Goal: Task Accomplishment & Management: Use online tool/utility

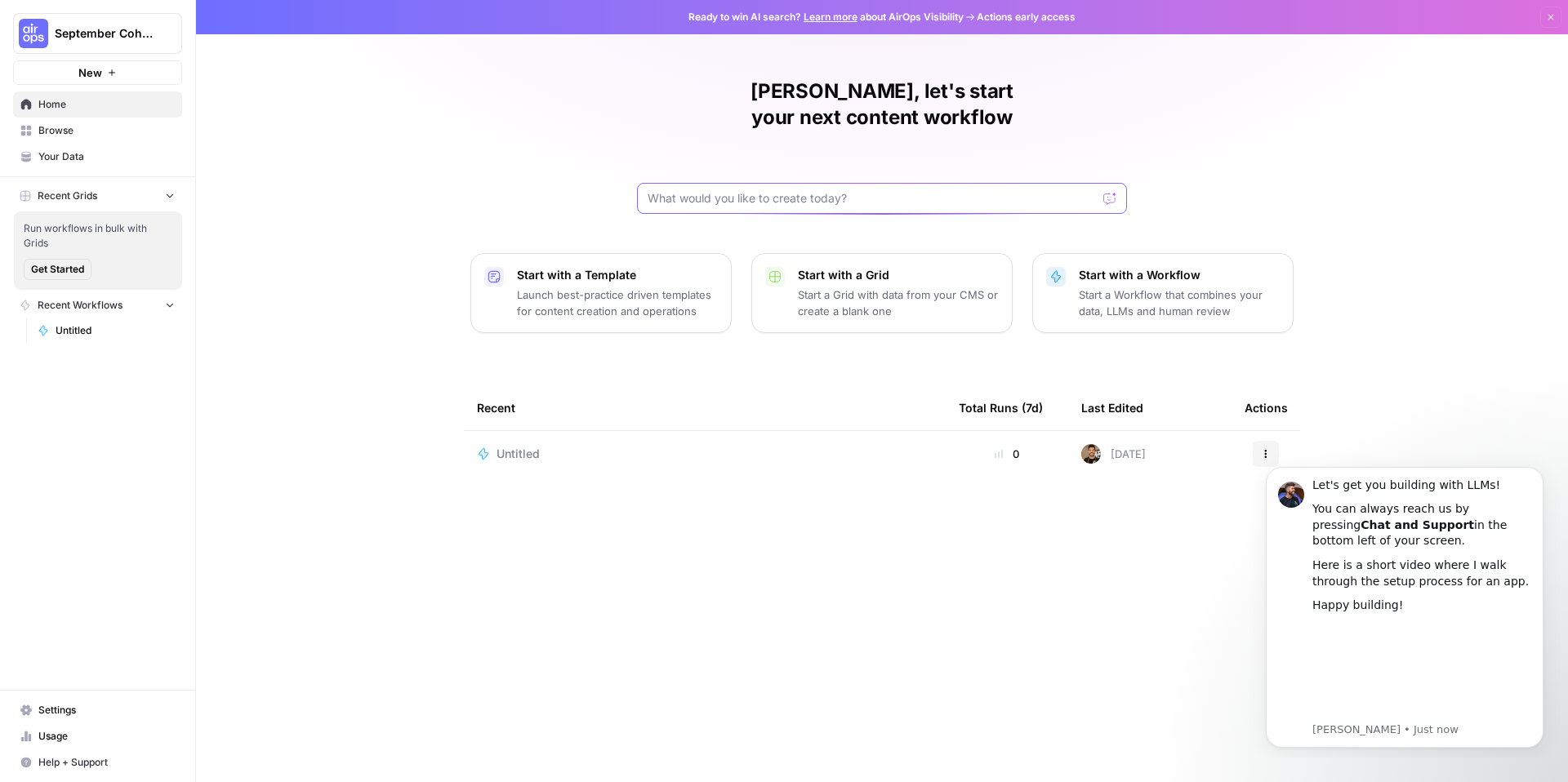
click at [866, 190] on input "text" at bounding box center [872, 198] width 449 height 16
click at [631, 267] on p "Start with a Template" at bounding box center [618, 274] width 201 height 16
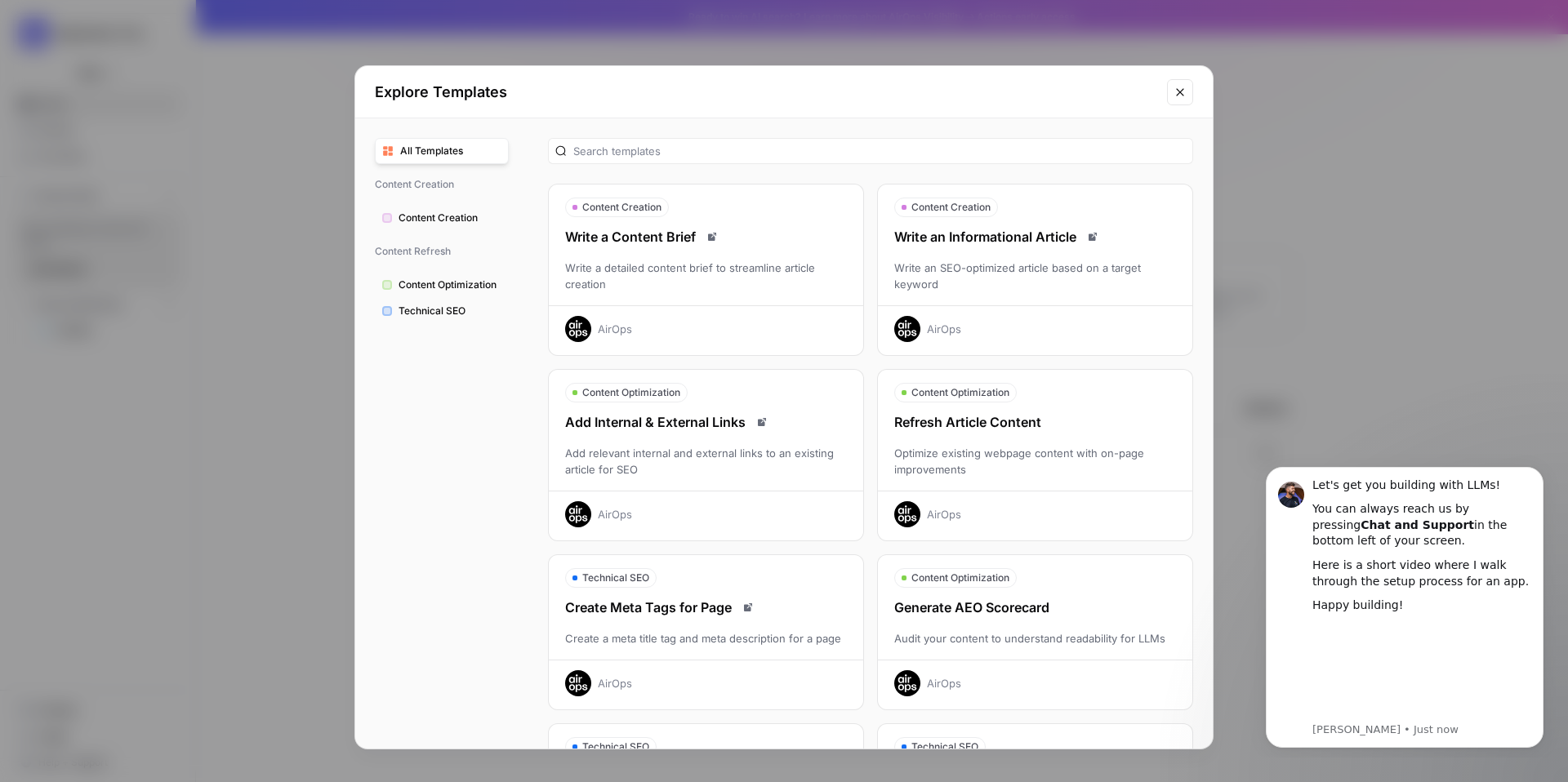
click at [721, 284] on div "Write a detailed content brief to streamline article creation" at bounding box center [706, 276] width 315 height 33
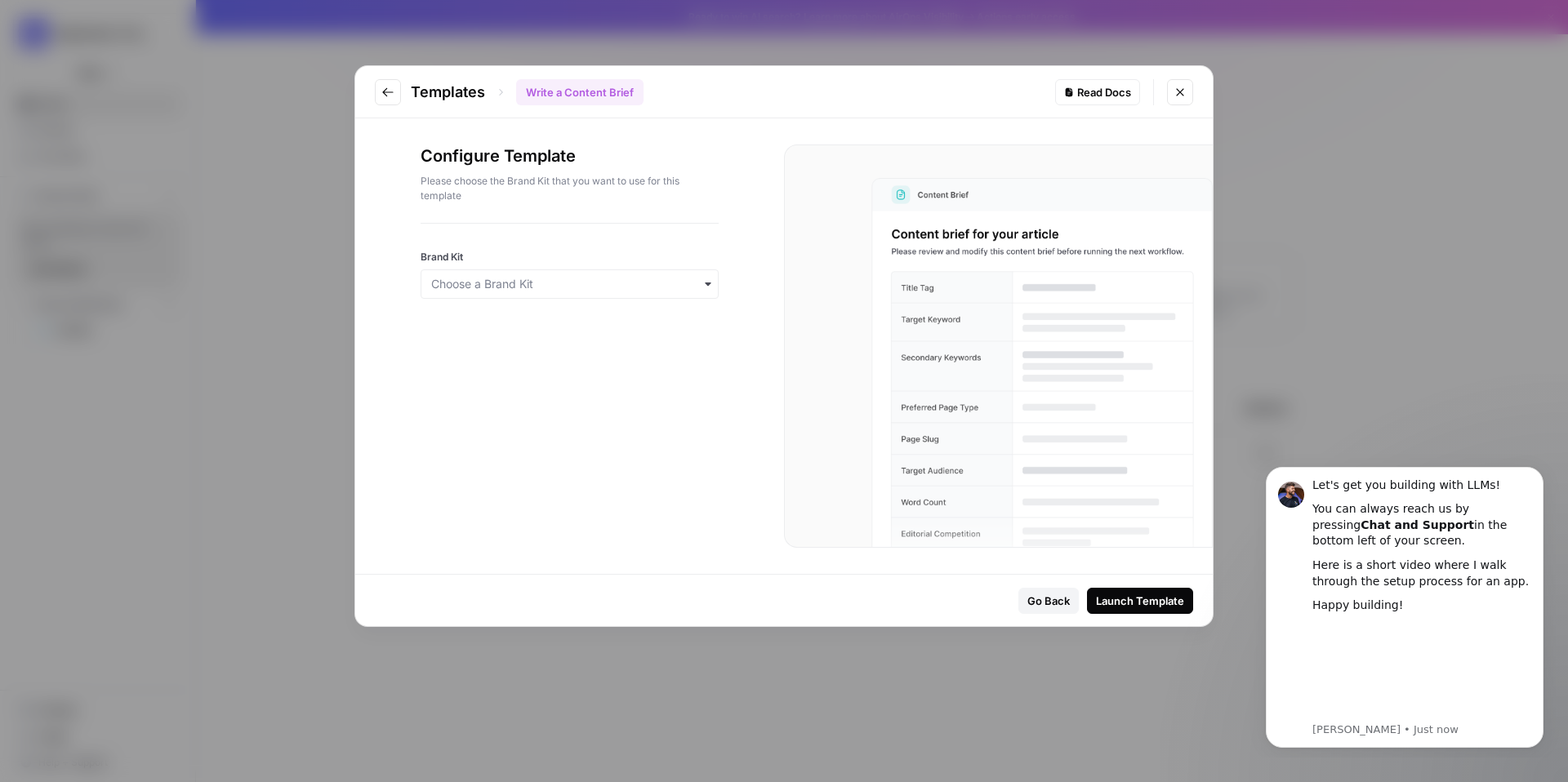
drag, startPoint x: 1114, startPoint y: 598, endPoint x: 972, endPoint y: 339, distance: 295.4
click at [972, 339] on form "Configure Template Please choose the Brand Kit that you want to use for this te…" at bounding box center [784, 372] width 858 height 508
click at [680, 285] on input "Brand Kit" at bounding box center [570, 284] width 277 height 16
click at [1156, 580] on div "Go Back Launch Template" at bounding box center [784, 600] width 858 height 51
click at [1156, 591] on button "Launch Template" at bounding box center [1140, 601] width 106 height 26
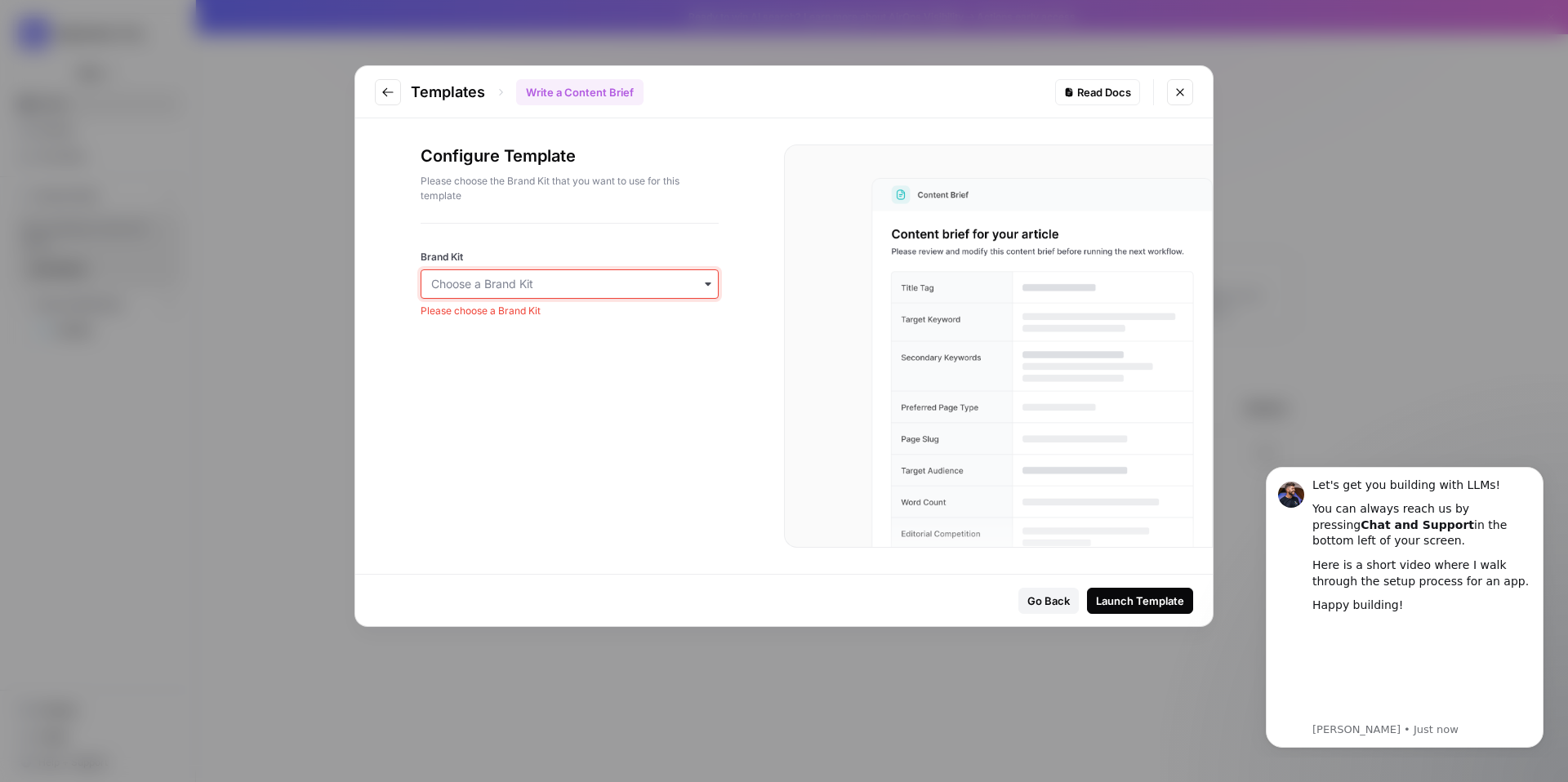
click at [499, 284] on input "Brand Kit" at bounding box center [570, 284] width 277 height 16
click at [498, 331] on link "Create Brand Kit" at bounding box center [570, 328] width 297 height 29
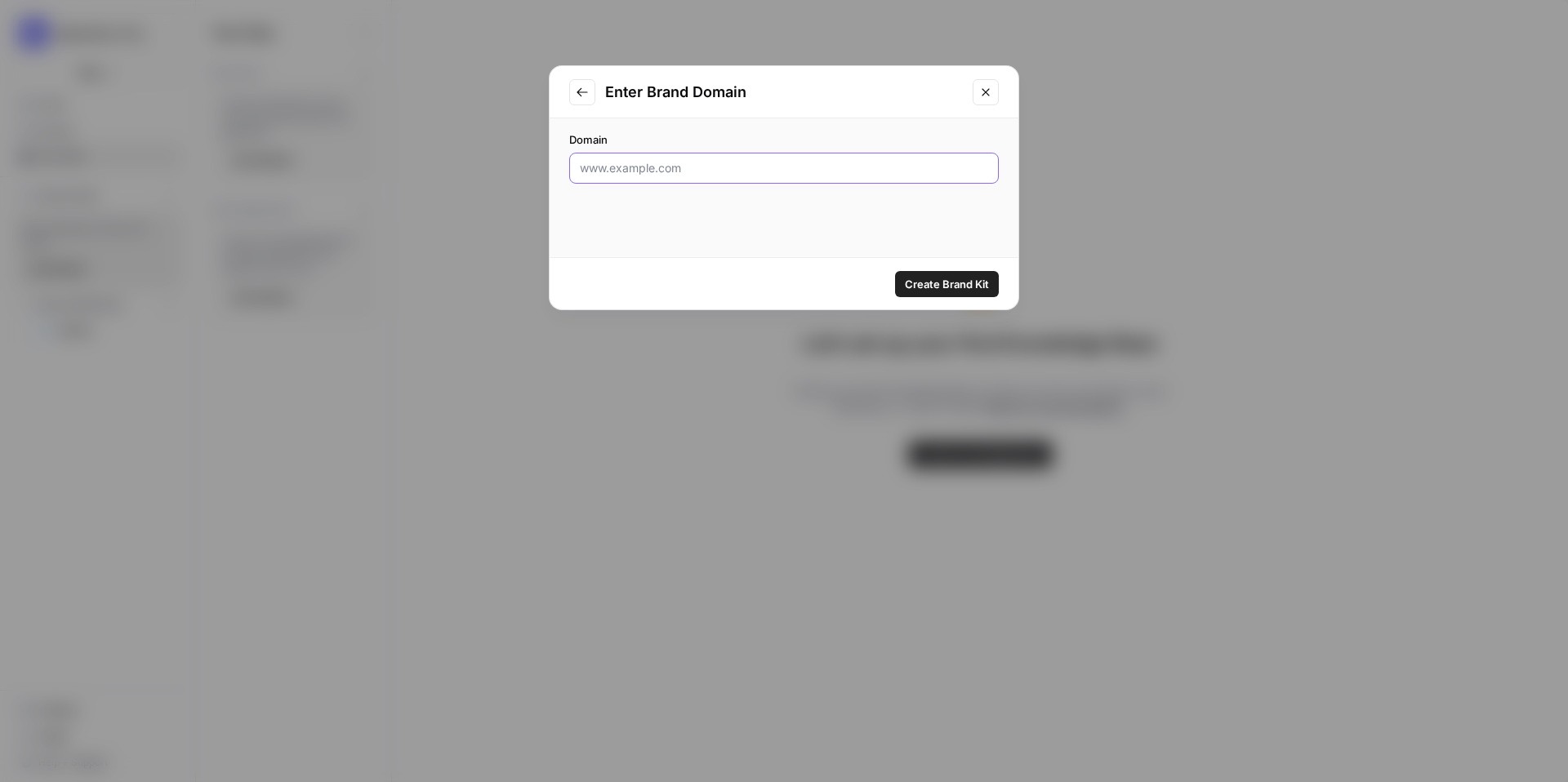
click at [729, 162] on input "Domain" at bounding box center [784, 168] width 408 height 16
type input "o"
type input "j"
paste input "[URL][DOMAIN_NAME]"
type input "[URL][DOMAIN_NAME]"
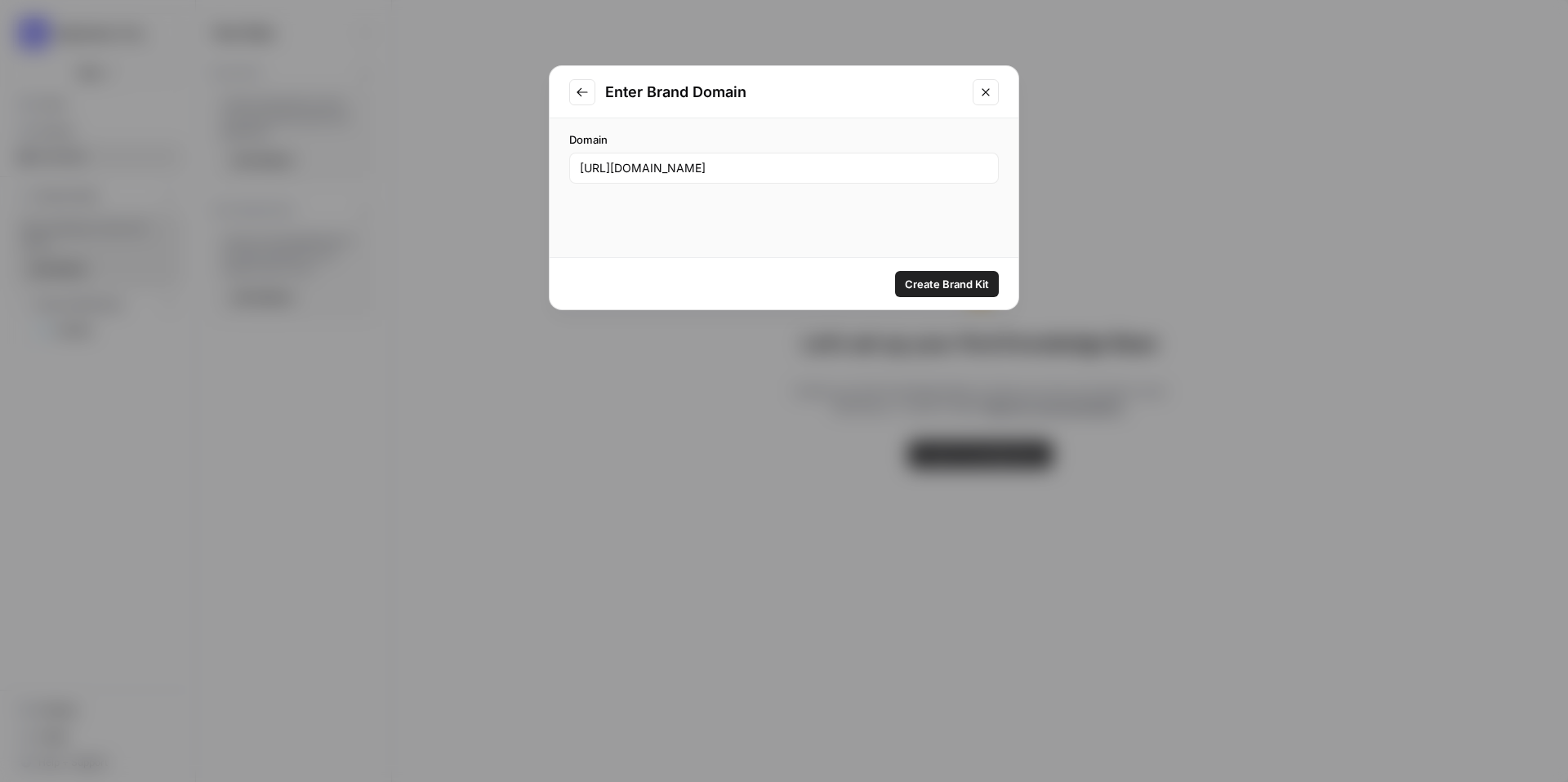
click at [951, 292] on button "Create Brand Kit" at bounding box center [947, 284] width 104 height 26
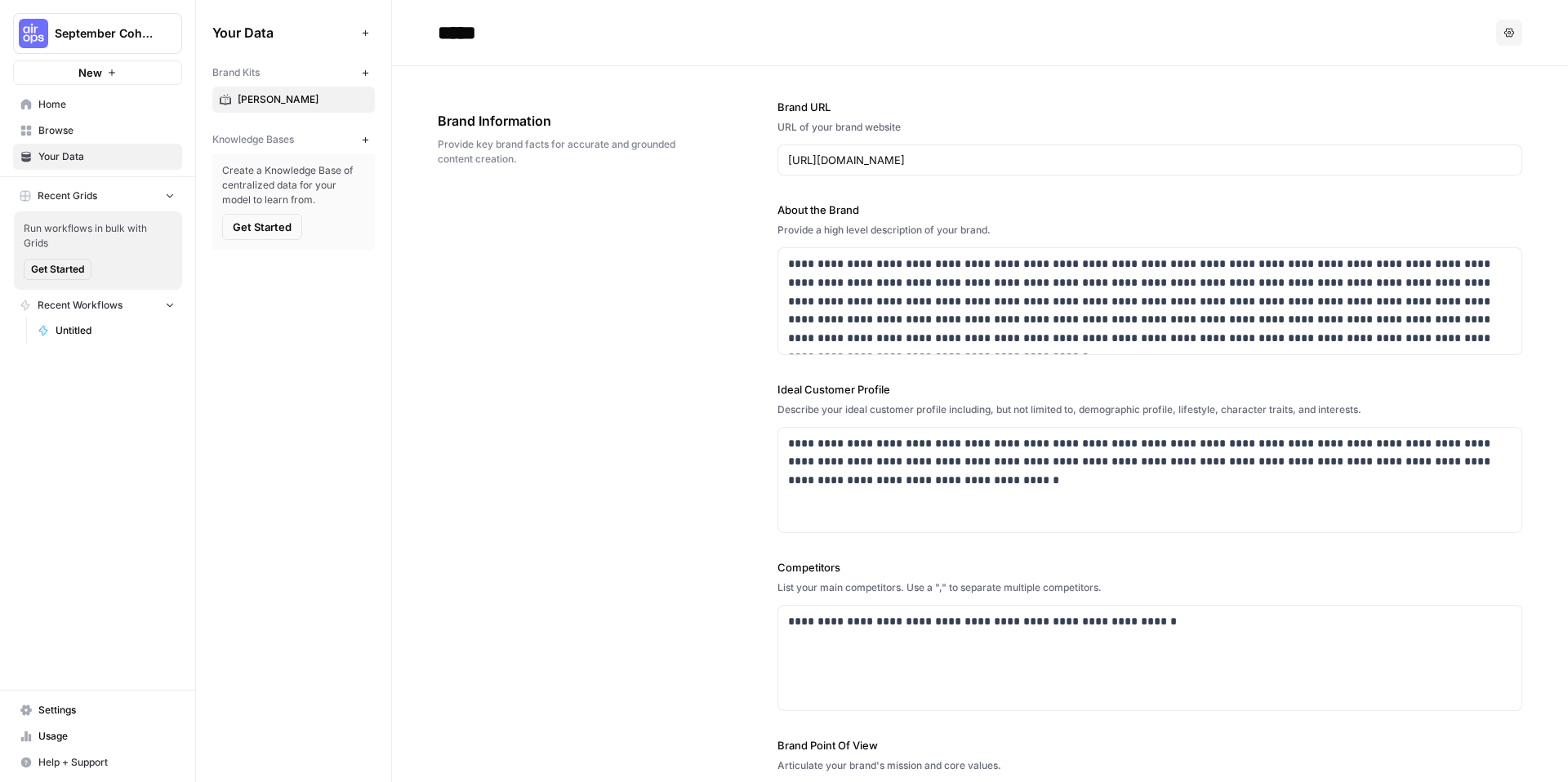
click at [113, 75] on icon "button" at bounding box center [112, 72] width 9 height 9
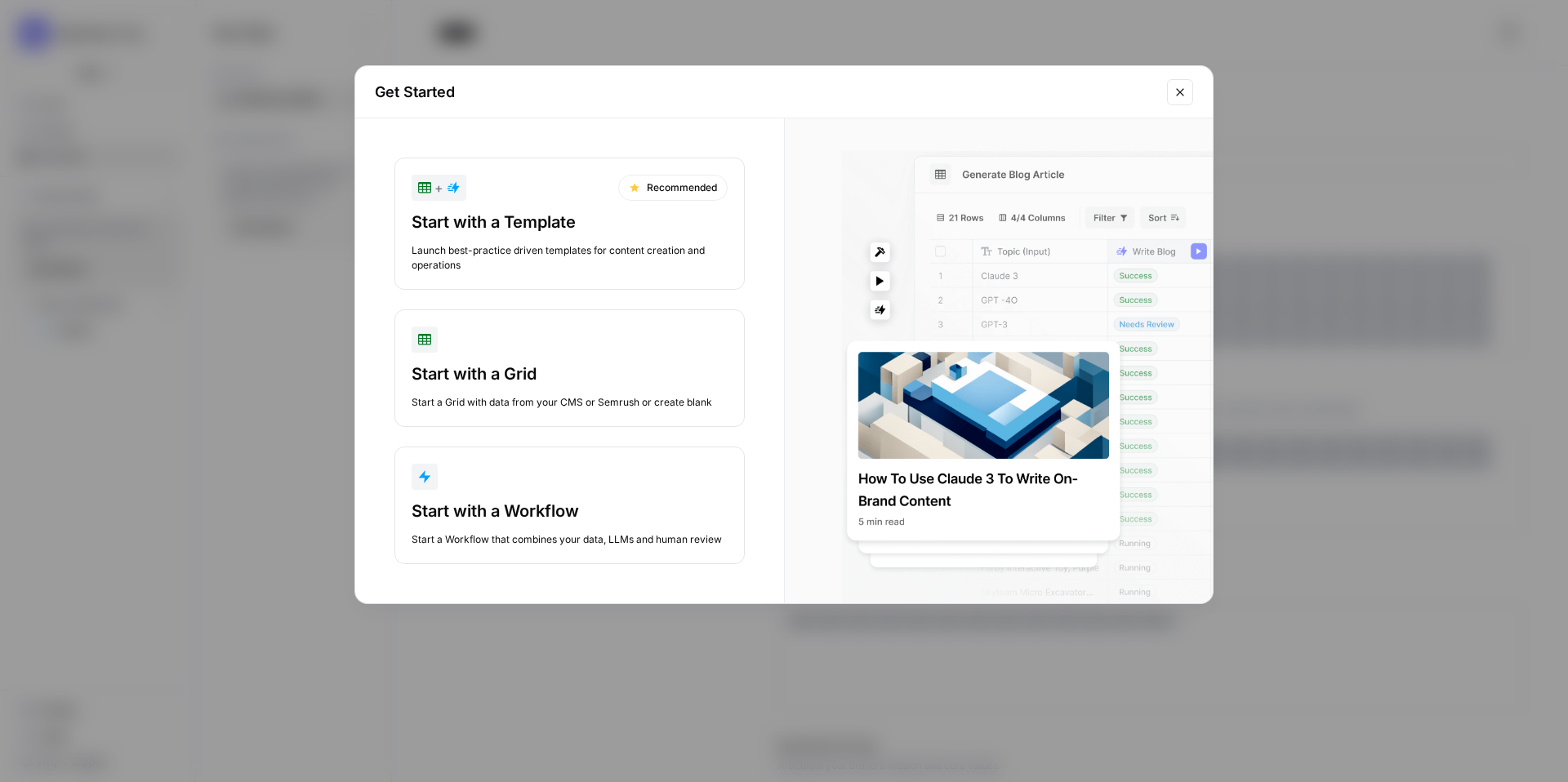
click at [358, 387] on div "+ Recommended Start with a Template Launch best-practice driven templates for c…" at bounding box center [570, 361] width 429 height 485
click at [1181, 97] on icon "Close modal" at bounding box center [1179, 92] width 13 height 13
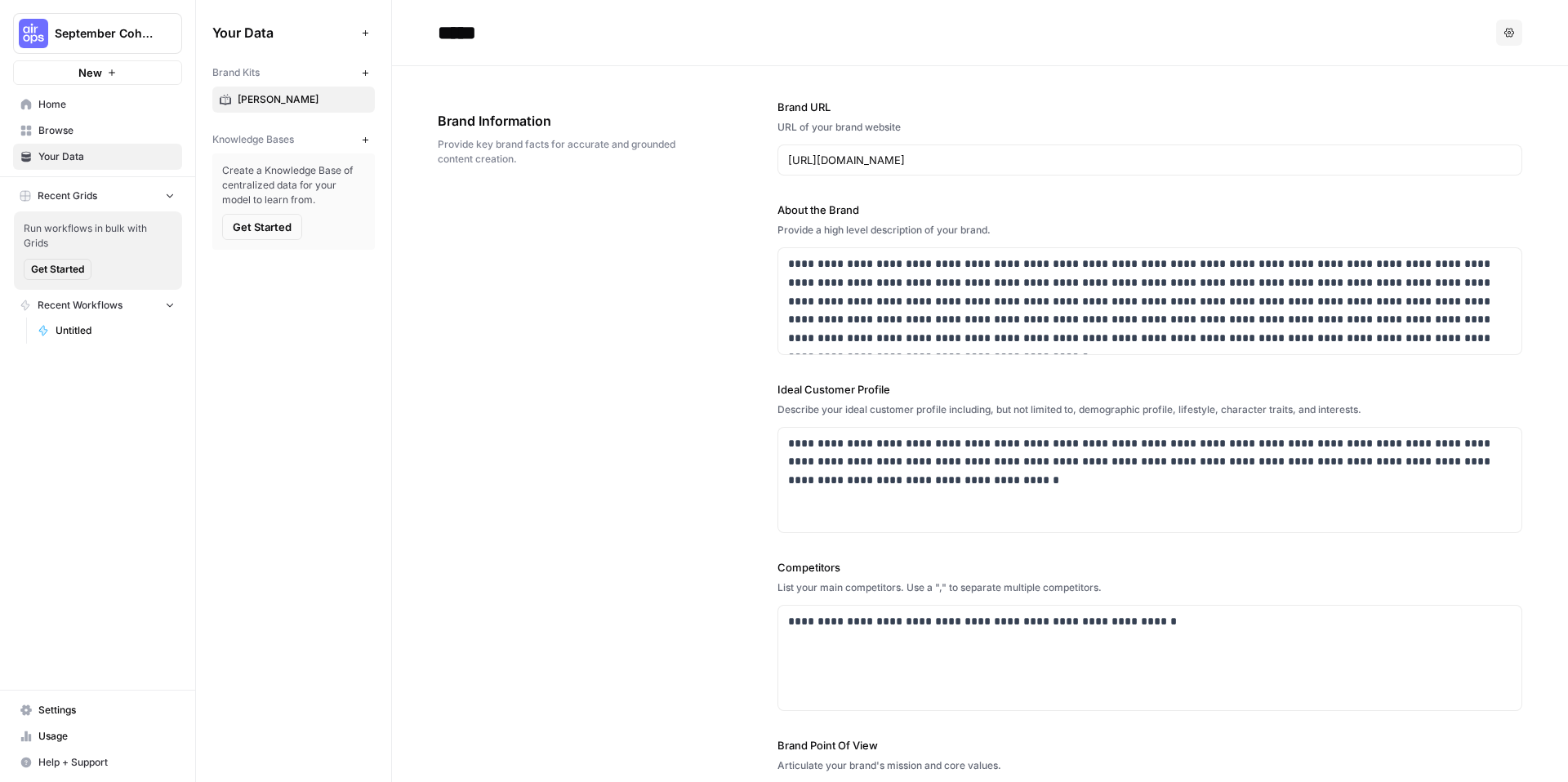
click at [69, 105] on span "Home" at bounding box center [106, 104] width 136 height 15
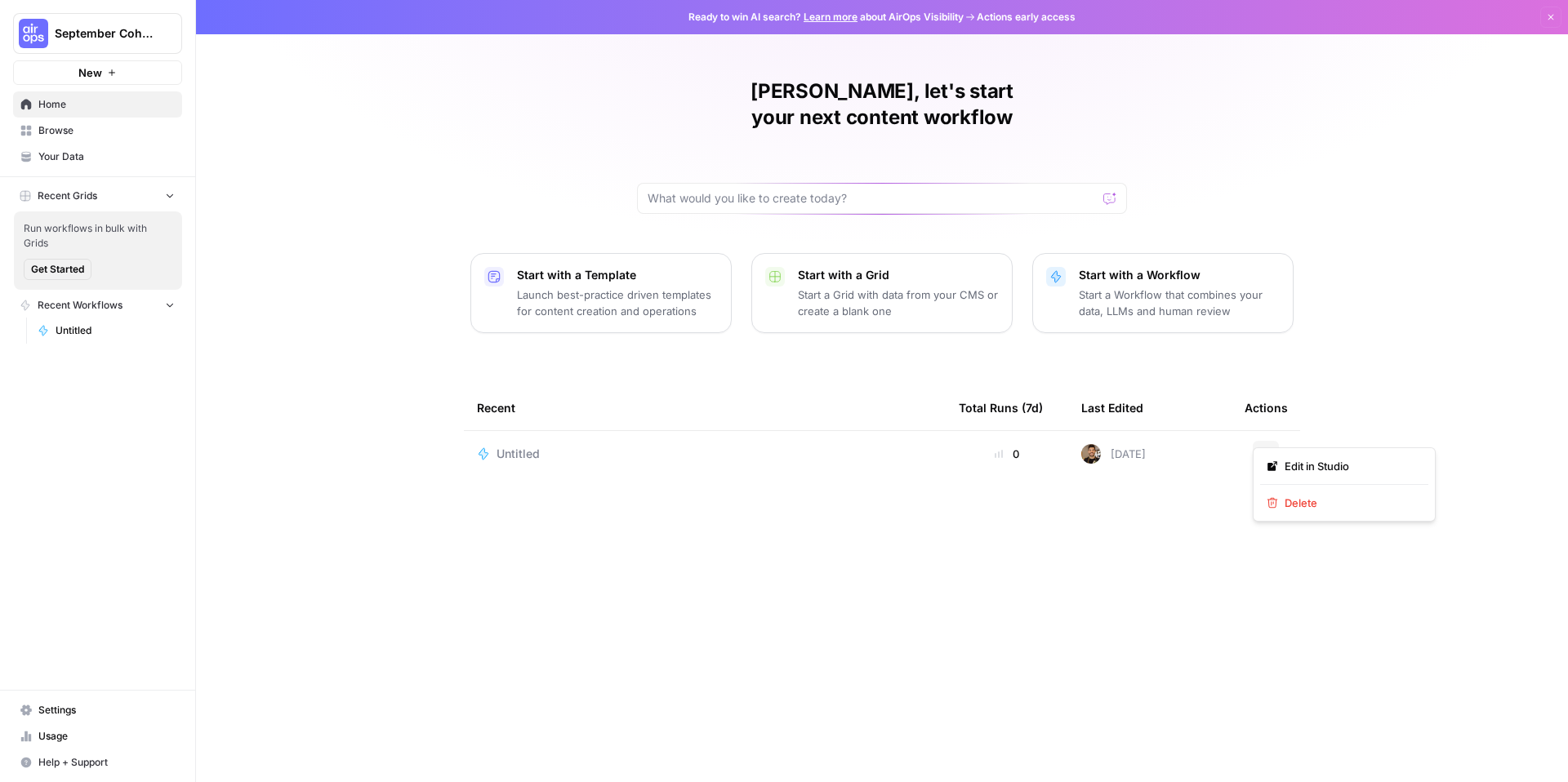
click at [1263, 441] on button "Actions" at bounding box center [1266, 454] width 26 height 26
click at [1146, 444] on div "[DATE]" at bounding box center [1113, 454] width 64 height 20
click at [1088, 444] on img at bounding box center [1091, 454] width 20 height 20
click at [103, 196] on button "Recent Grids" at bounding box center [97, 196] width 169 height 25
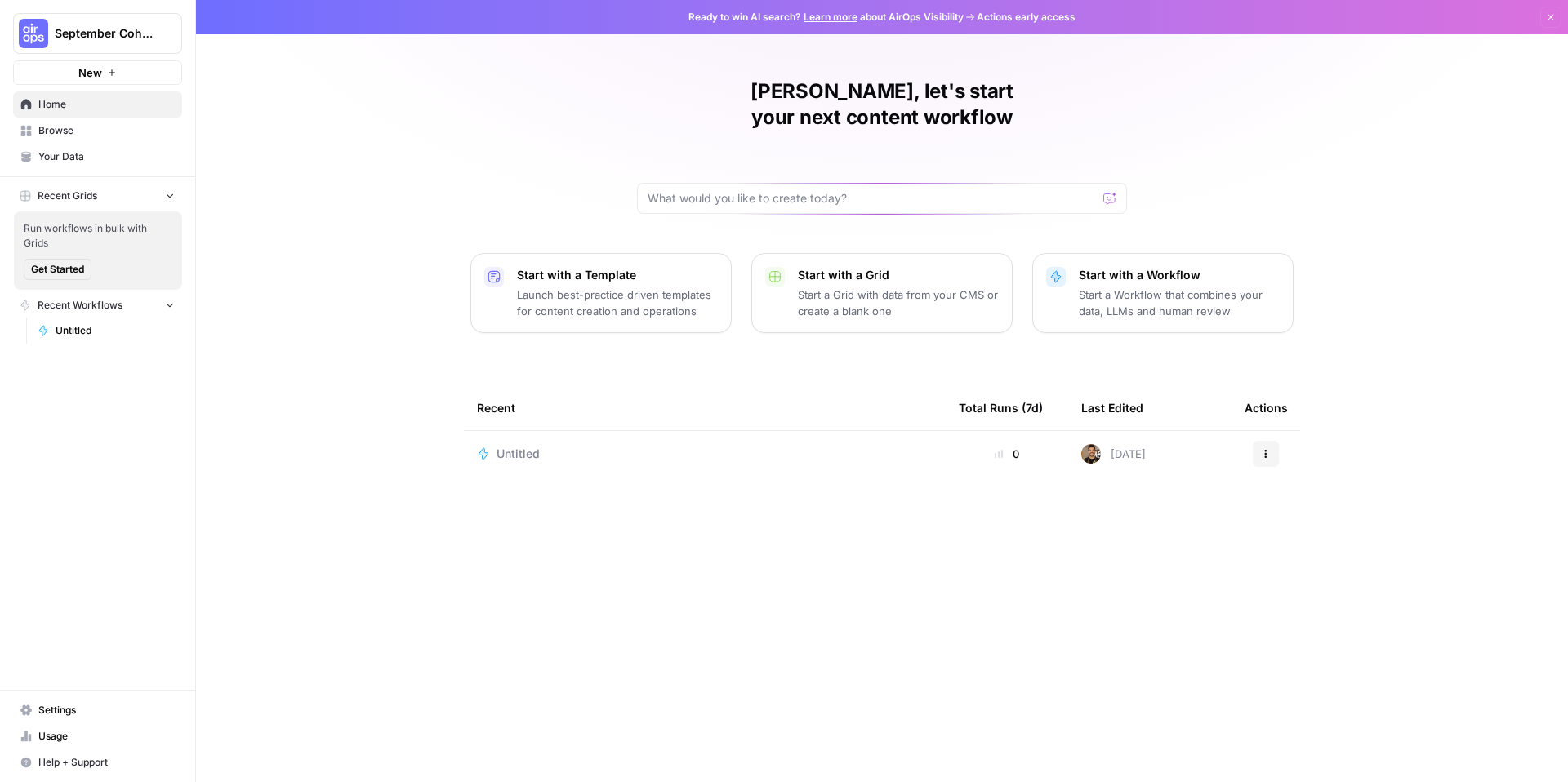
click at [80, 330] on span "Untitled" at bounding box center [115, 330] width 119 height 15
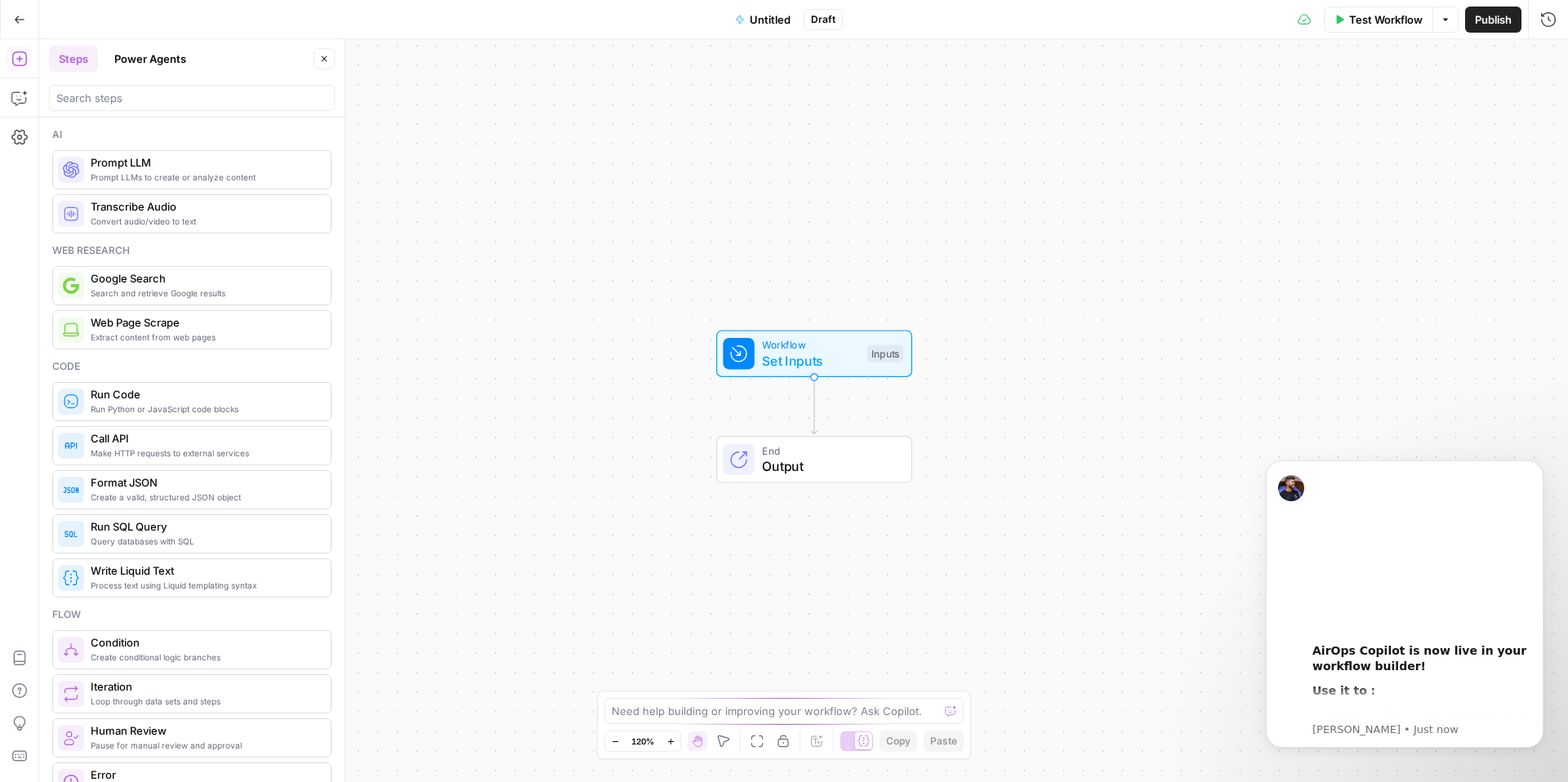
drag, startPoint x: 787, startPoint y: 473, endPoint x: 745, endPoint y: 460, distance: 44.0
click at [762, 459] on span "Output" at bounding box center [828, 466] width 133 height 20
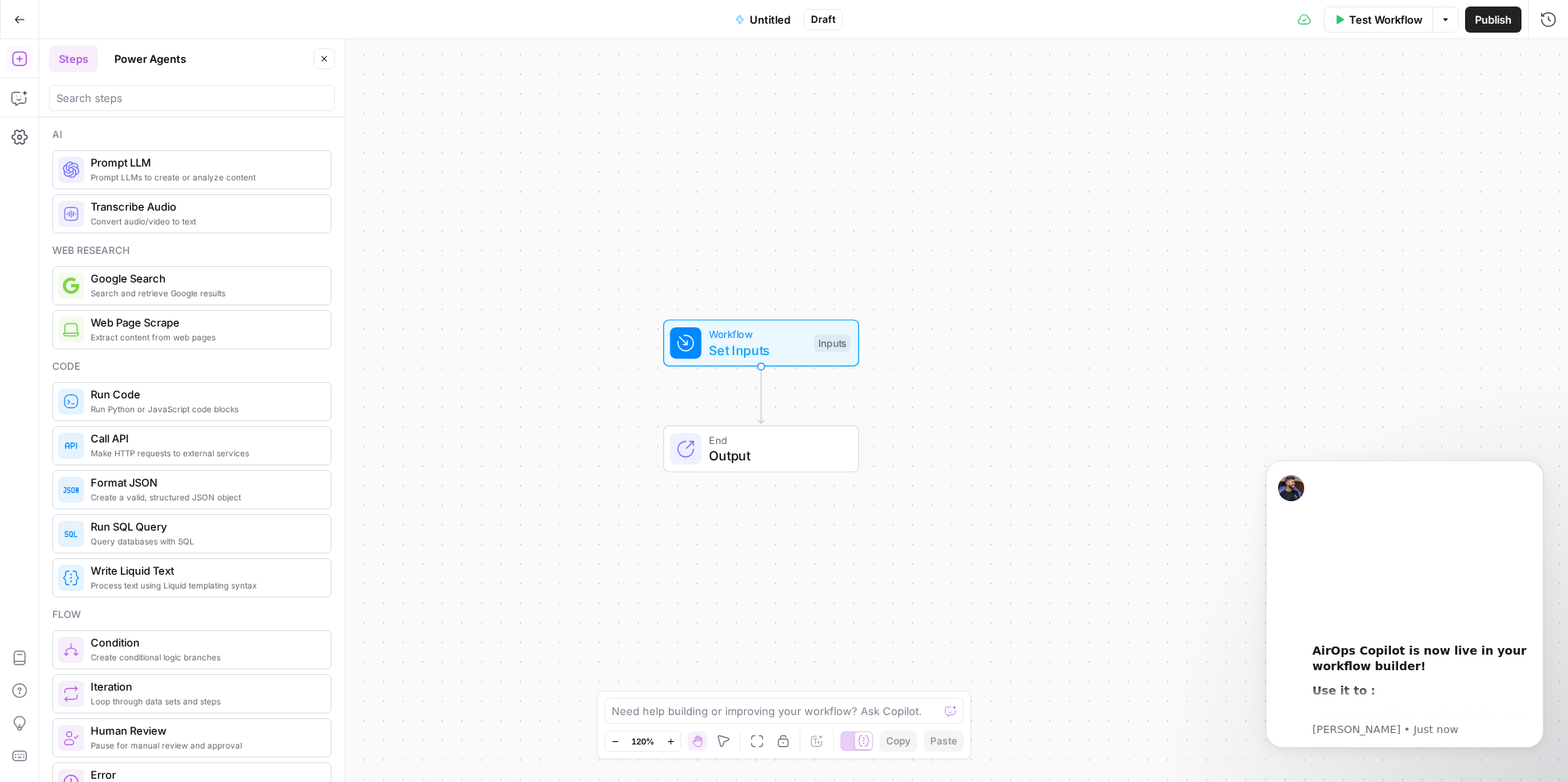
click at [15, 21] on icon "button" at bounding box center [19, 19] width 11 height 11
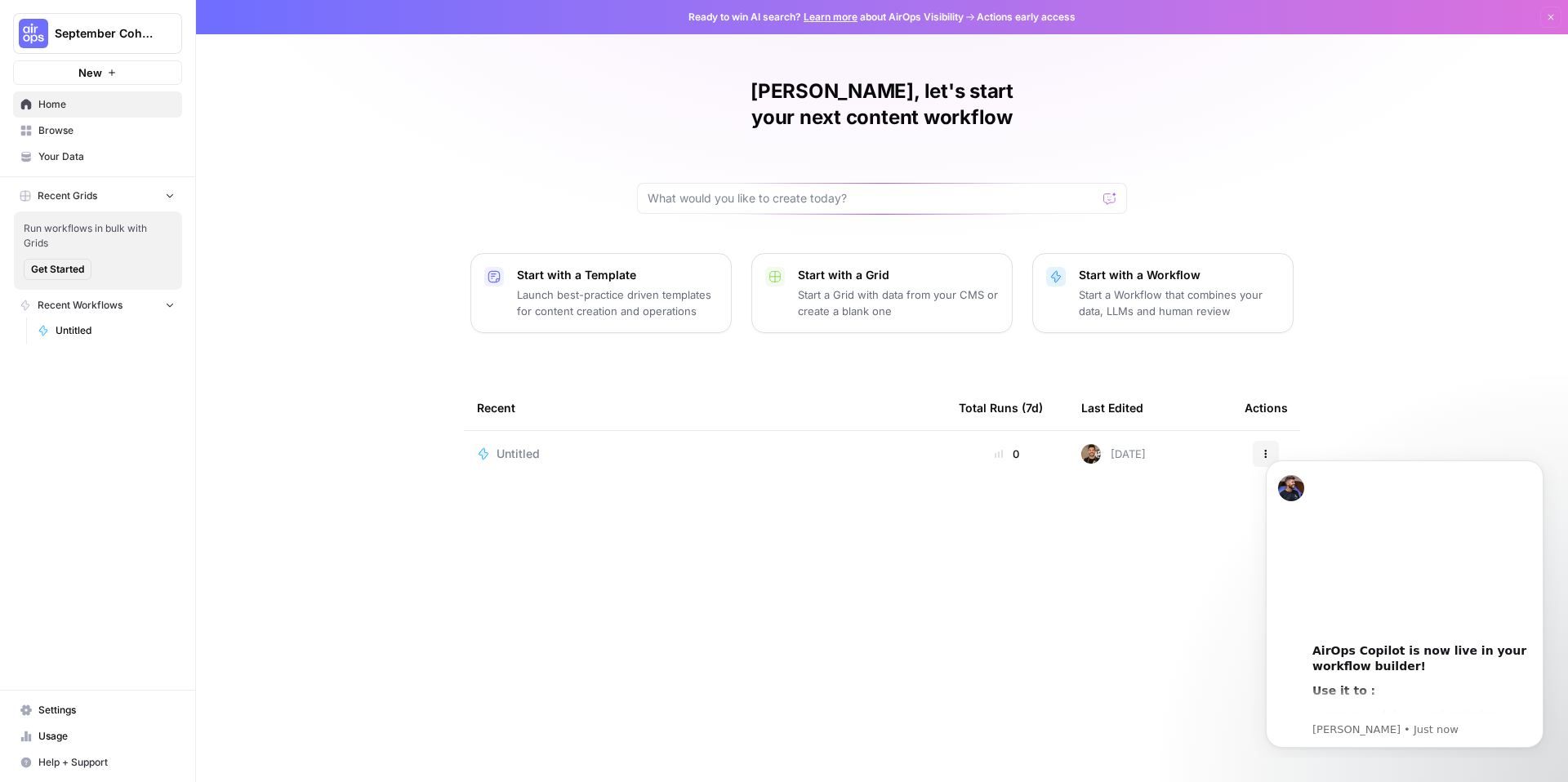
click at [154, 200] on button "Recent Grids" at bounding box center [97, 196] width 169 height 25
click at [528, 446] on span "Untitled" at bounding box center [518, 454] width 43 height 16
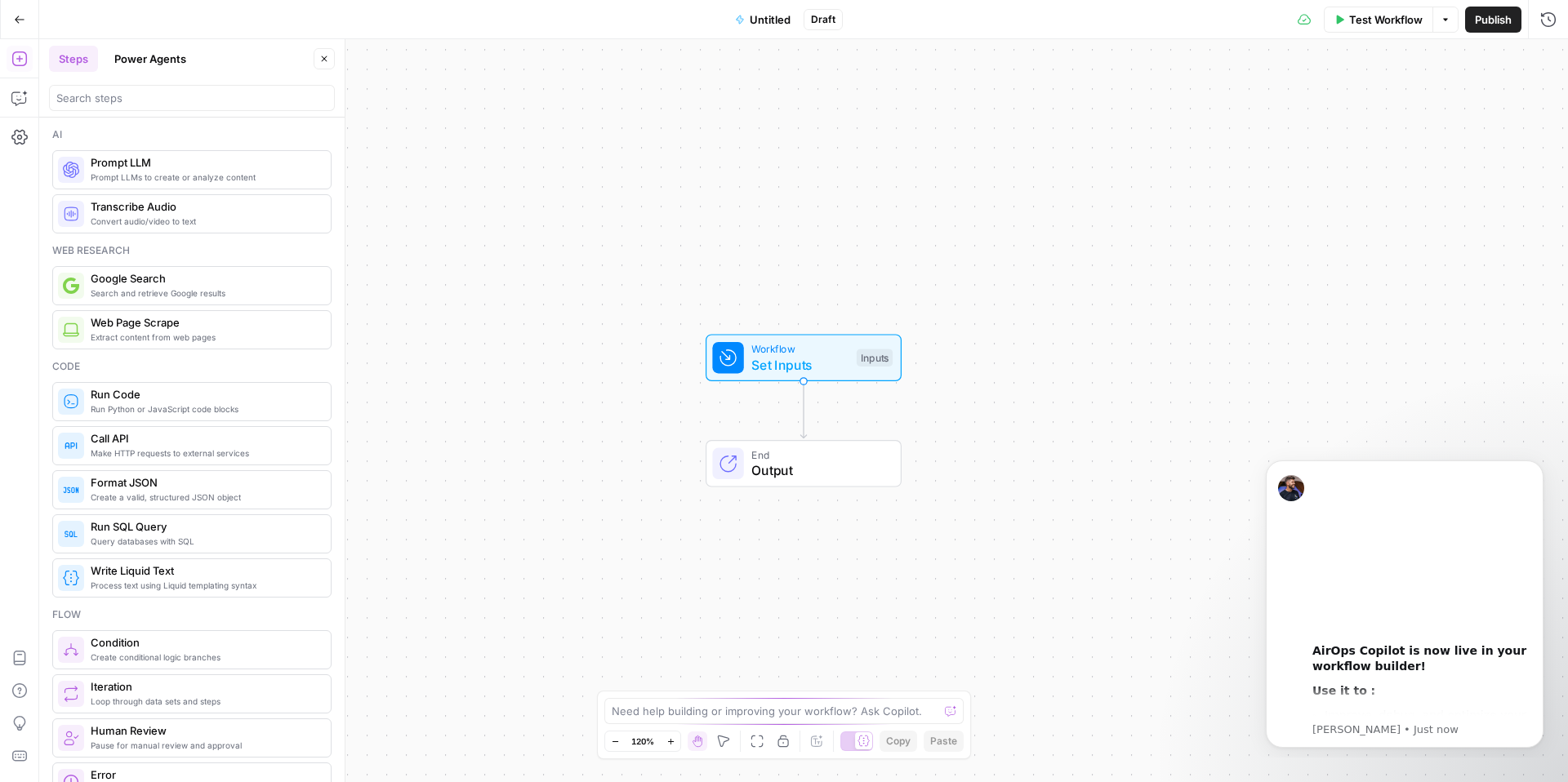
click at [25, 26] on button "Go Back" at bounding box center [20, 20] width 29 height 29
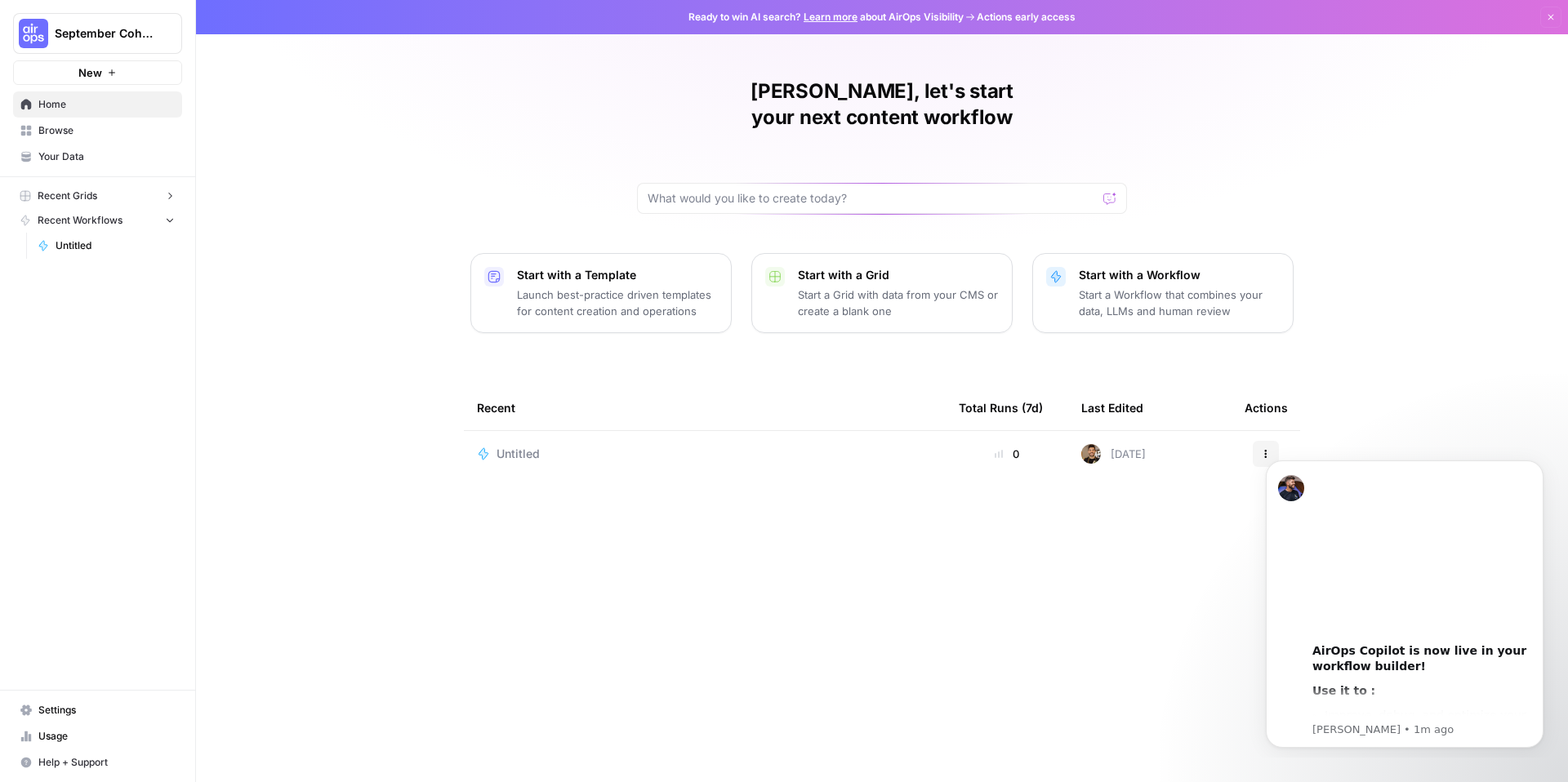
click at [603, 286] on p "Launch best-practice driven templates for content creation and operations" at bounding box center [618, 303] width 201 height 33
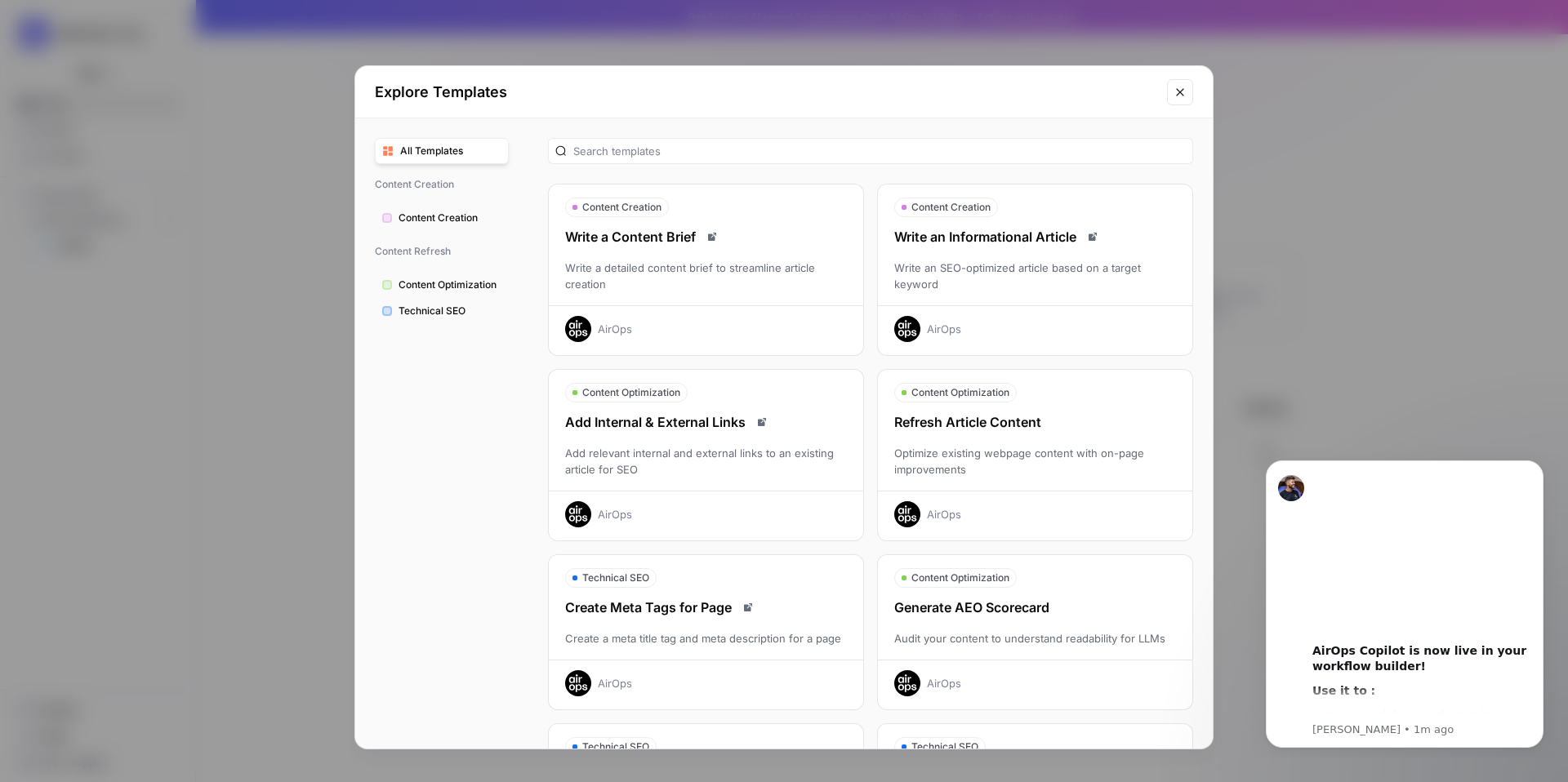
click at [464, 285] on span "Content Optimization" at bounding box center [450, 285] width 103 height 15
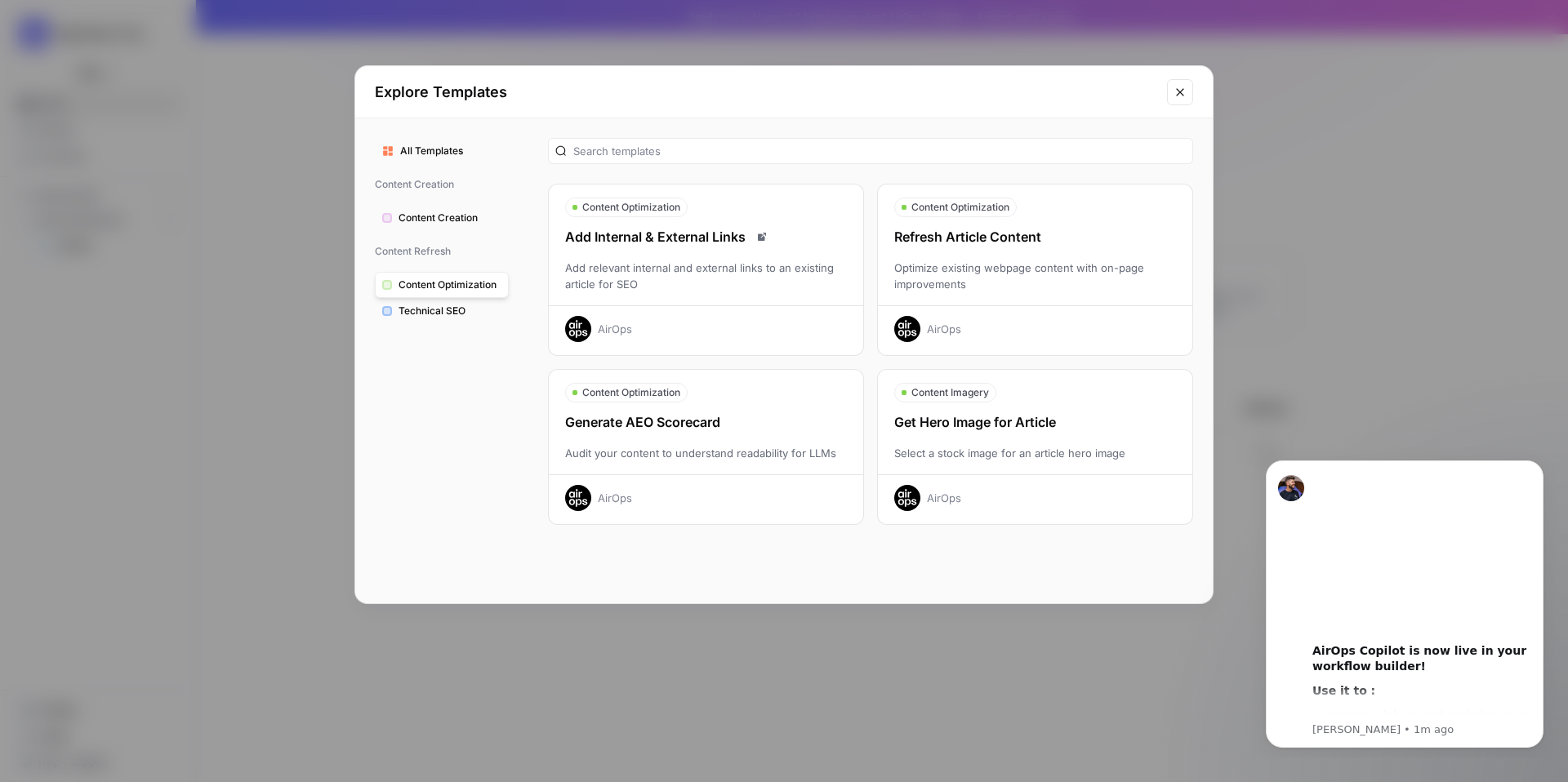
click at [454, 219] on span "Content Creation" at bounding box center [450, 218] width 103 height 15
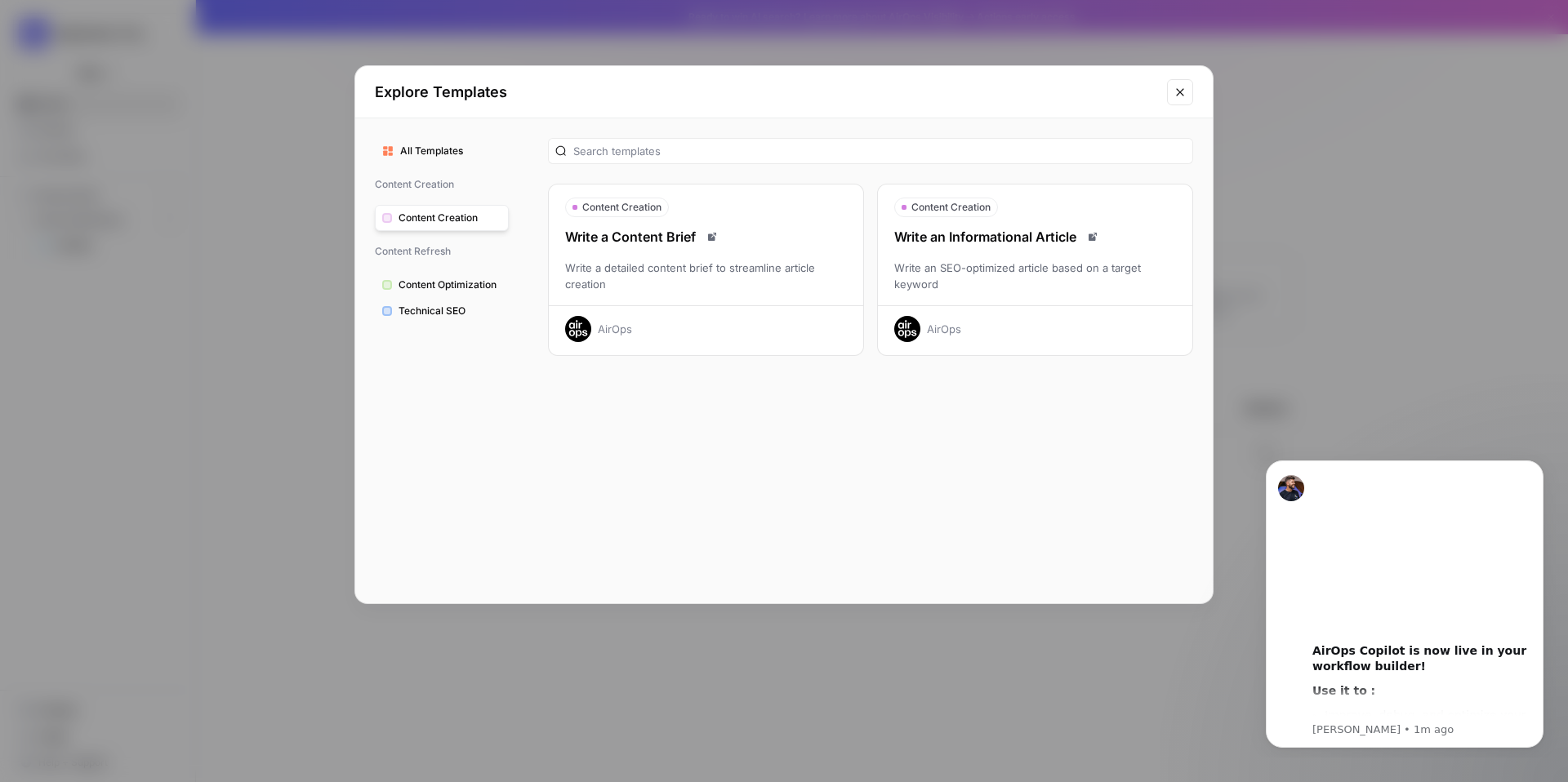
click at [961, 299] on div "Write an Informational Article Write an SEO-optimized article based on a target…" at bounding box center [1035, 285] width 315 height 115
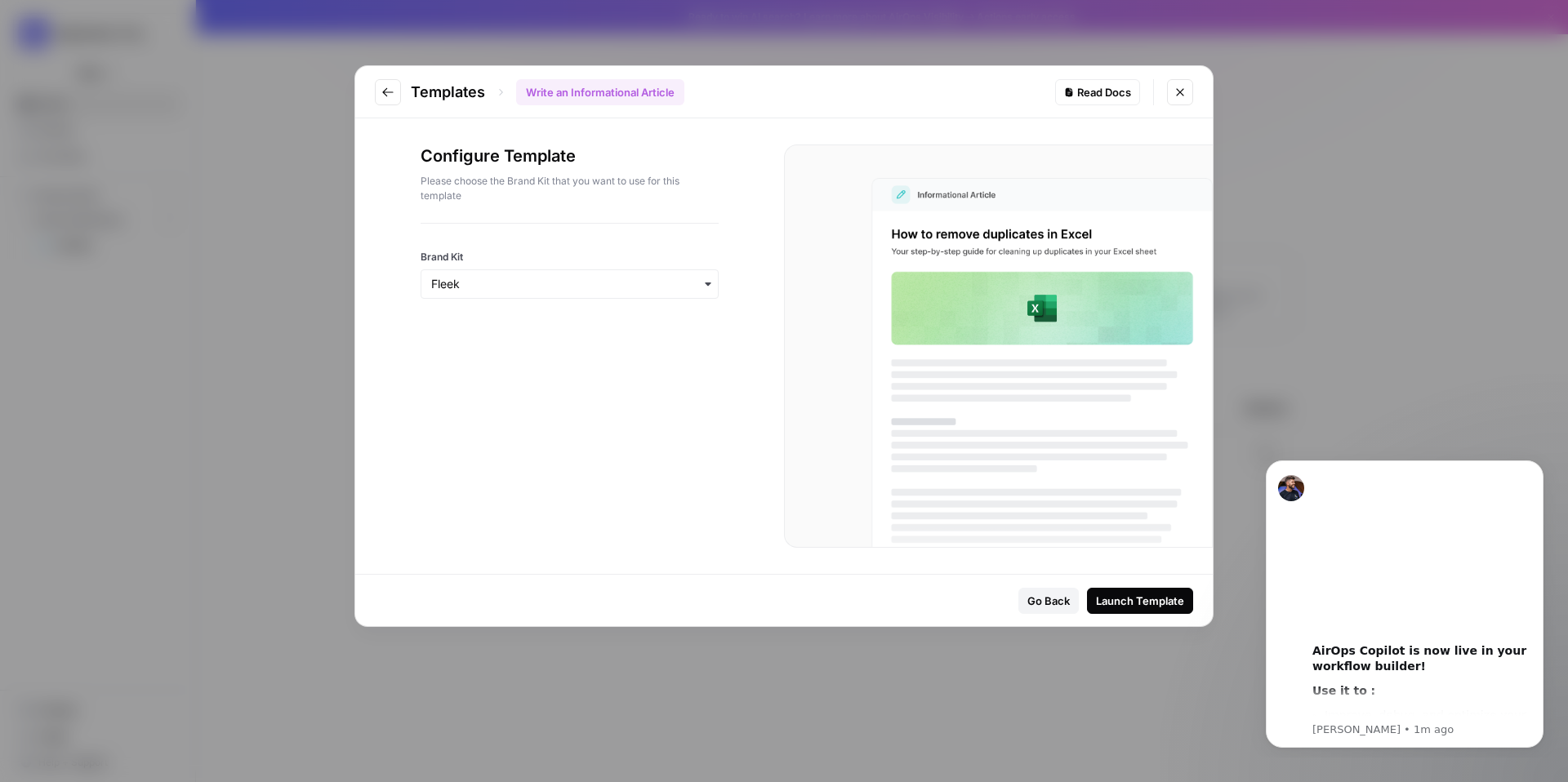
click at [1154, 597] on div "Launch Template" at bounding box center [1140, 600] width 88 height 16
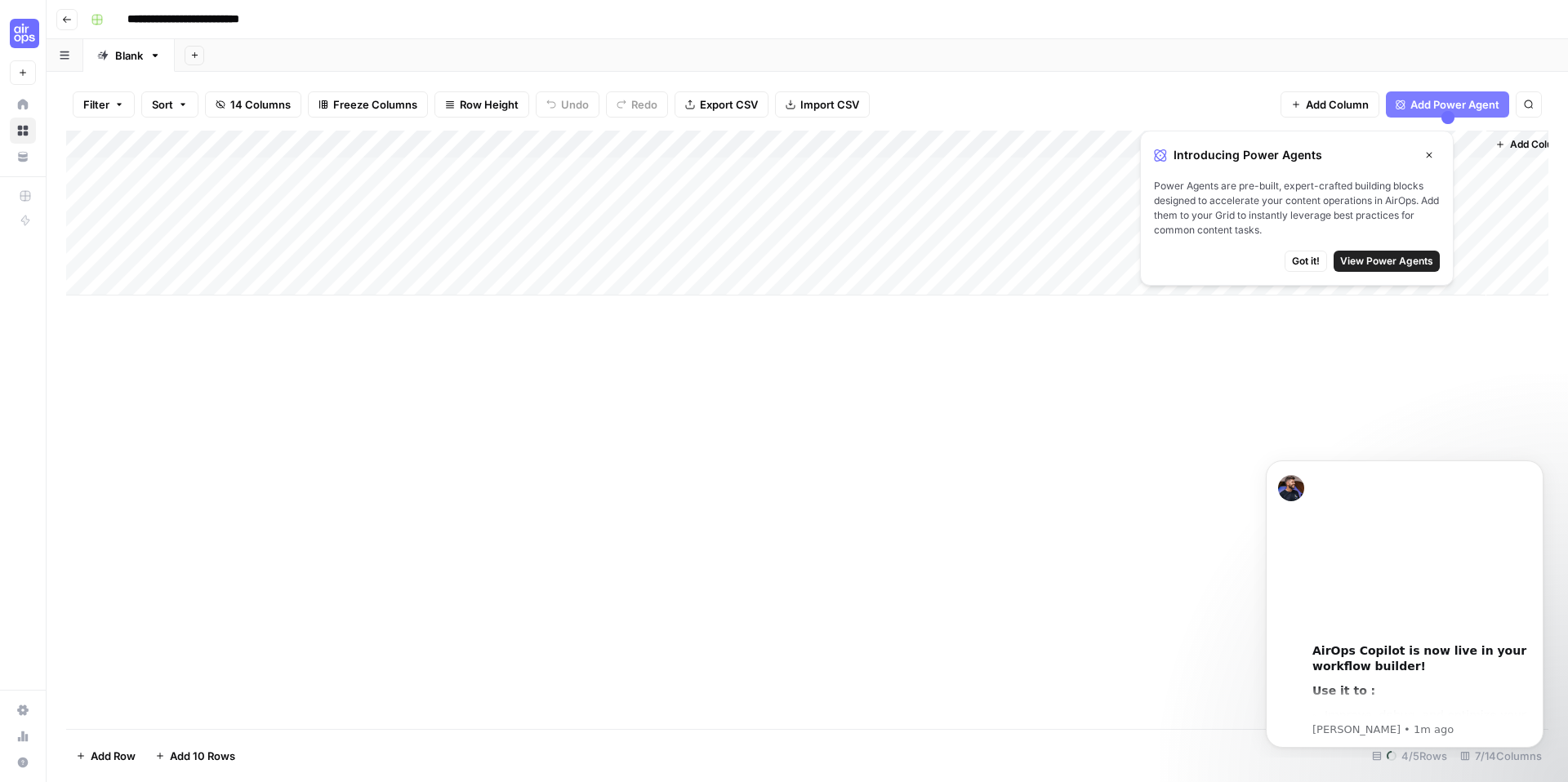
click at [1428, 150] on icon "button" at bounding box center [1429, 154] width 9 height 9
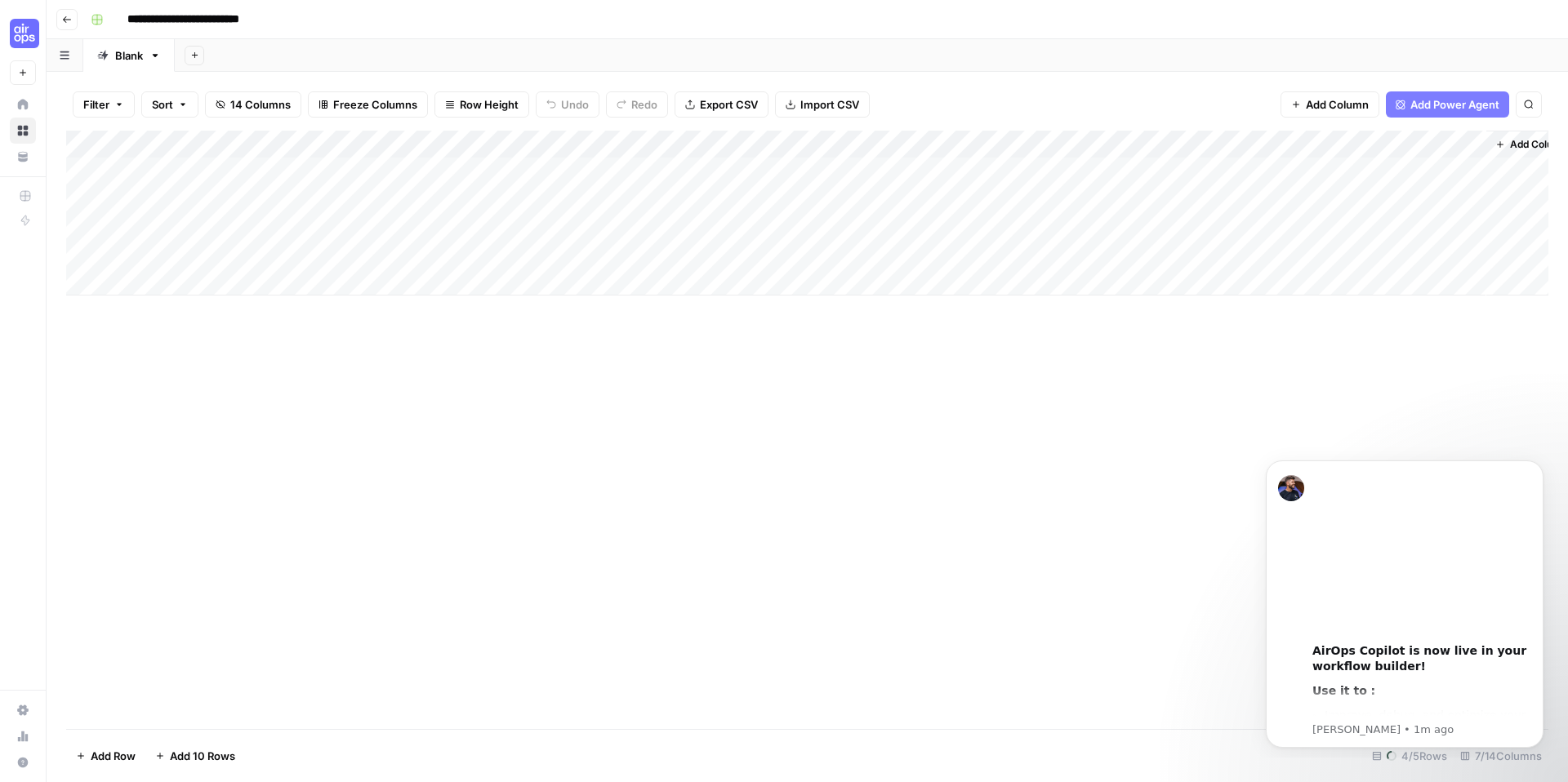
click at [236, 172] on div "Add Column" at bounding box center [807, 213] width 1482 height 165
click at [721, 171] on div "Add Column" at bounding box center [807, 213] width 1482 height 165
click at [845, 174] on div "Add Column" at bounding box center [807, 213] width 1482 height 165
click at [1033, 169] on div "Add Column" at bounding box center [807, 213] width 1482 height 165
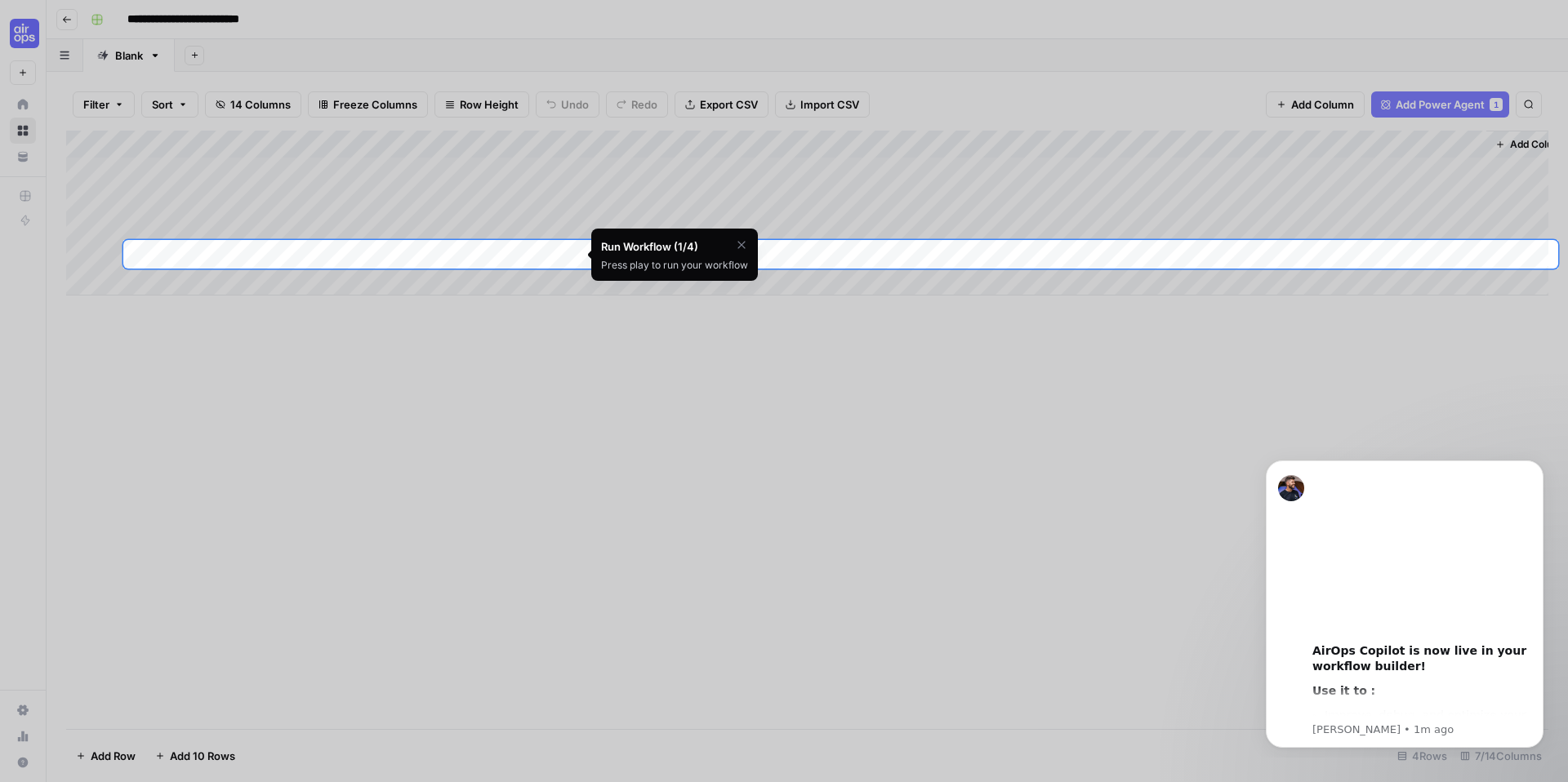
click at [744, 240] on icon "button" at bounding box center [741, 244] width 13 height 13
click at [248, 173] on div at bounding box center [784, 120] width 1568 height 240
click at [233, 174] on div at bounding box center [784, 120] width 1568 height 240
click at [812, 455] on div at bounding box center [784, 659] width 1568 height 782
click at [719, 289] on span "Skip Tutorial" at bounding box center [699, 286] width 51 height 13
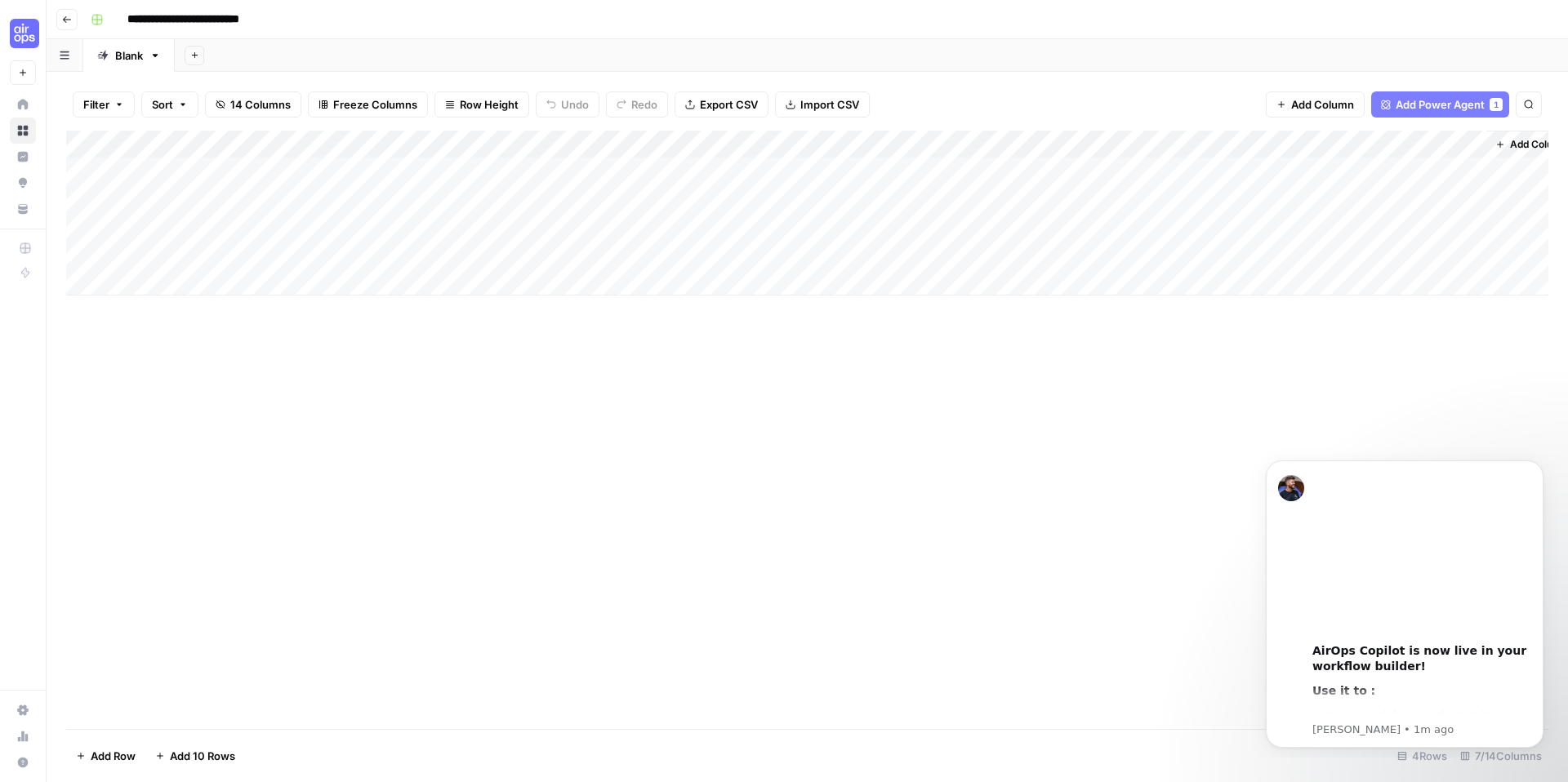
click at [224, 174] on div "Add Column" at bounding box center [807, 213] width 1482 height 165
click at [224, 174] on textarea "**********" at bounding box center [254, 172] width 263 height 23
click at [261, 376] on div "Add Column" at bounding box center [807, 430] width 1482 height 599
click at [257, 197] on div "Add Column" at bounding box center [807, 213] width 1482 height 165
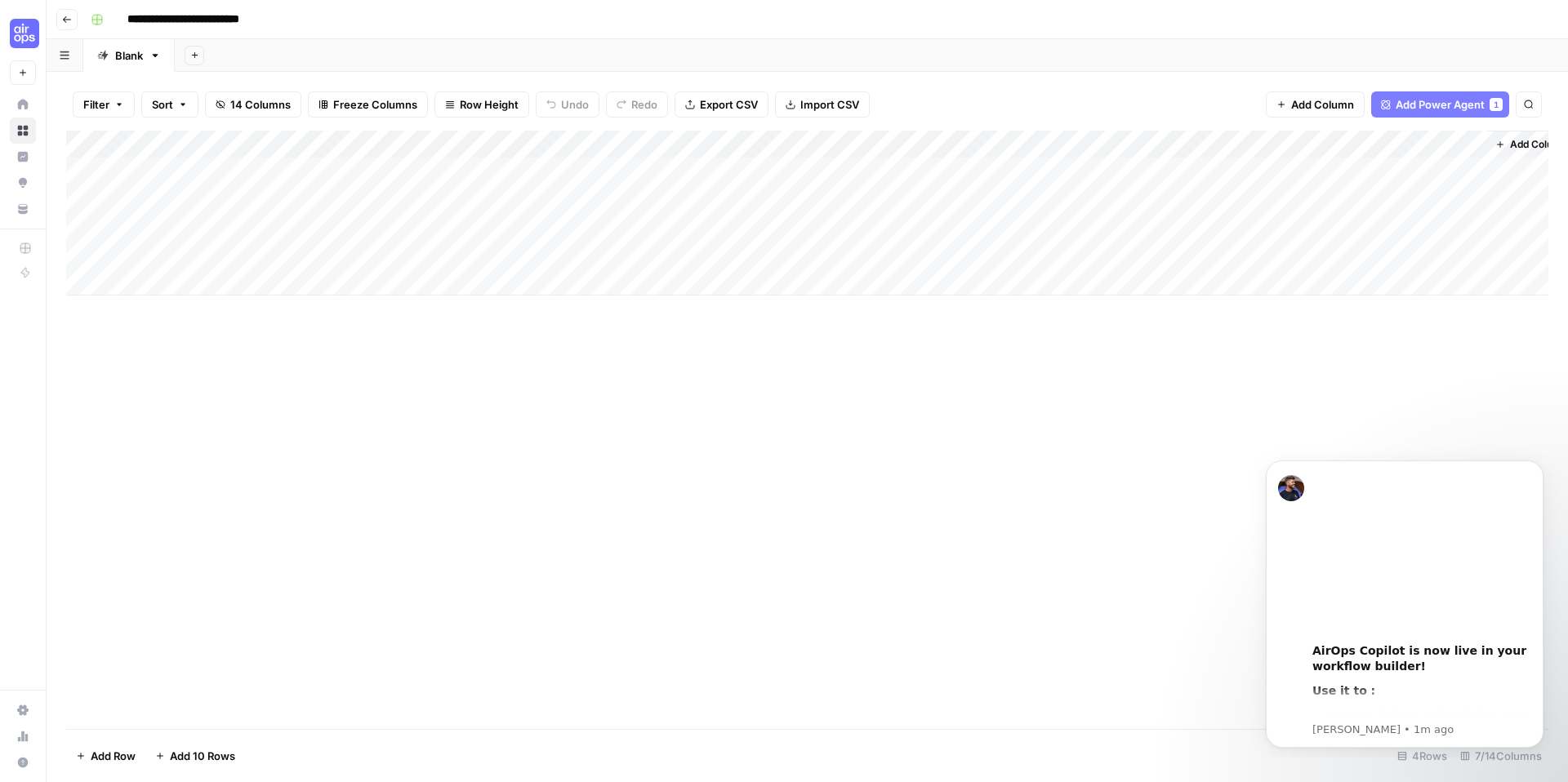
click at [257, 197] on div "Add Column" at bounding box center [807, 213] width 1482 height 165
click at [303, 228] on div "Add Column" at bounding box center [807, 213] width 1482 height 165
click at [303, 228] on textarea "**********" at bounding box center [260, 227] width 275 height 23
click at [261, 171] on div "Add Column" at bounding box center [807, 213] width 1482 height 165
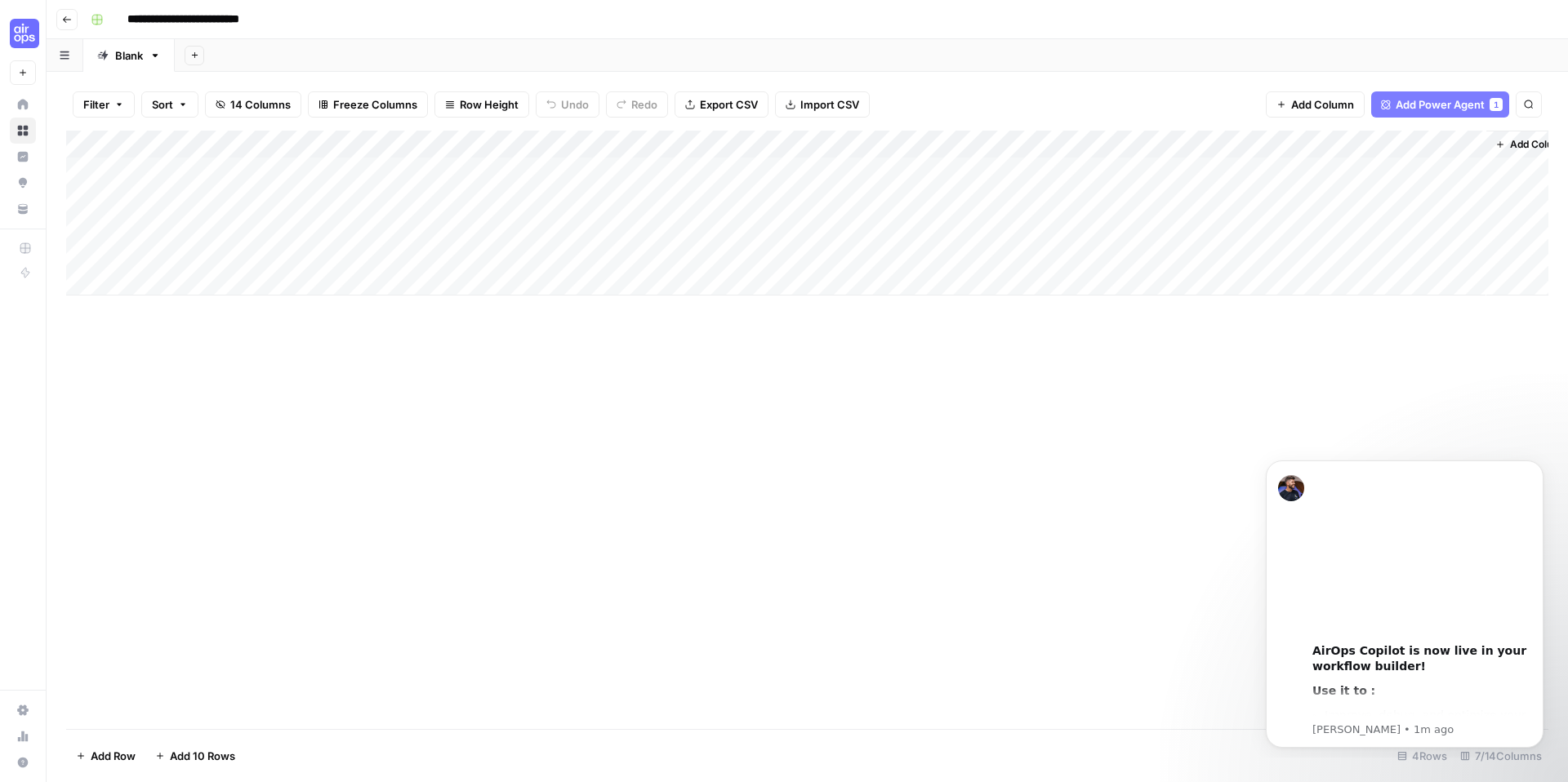
click at [261, 171] on div "Add Column" at bounding box center [807, 213] width 1482 height 165
click at [463, 183] on div "Add Column" at bounding box center [807, 213] width 1482 height 165
click at [462, 173] on div "Add Column" at bounding box center [807, 213] width 1482 height 165
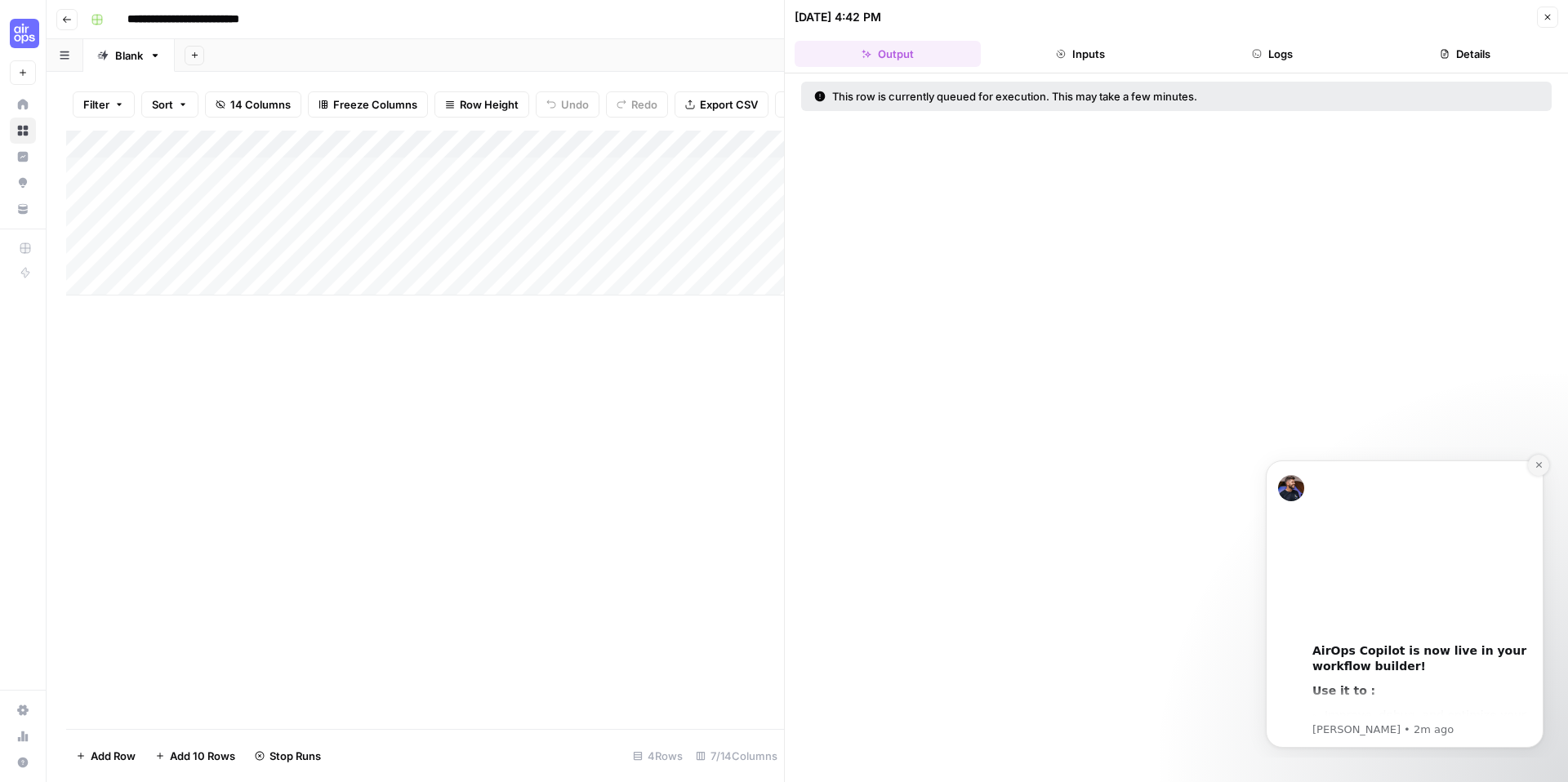
click at [1541, 466] on icon "Dismiss notification" at bounding box center [1539, 465] width 9 height 9
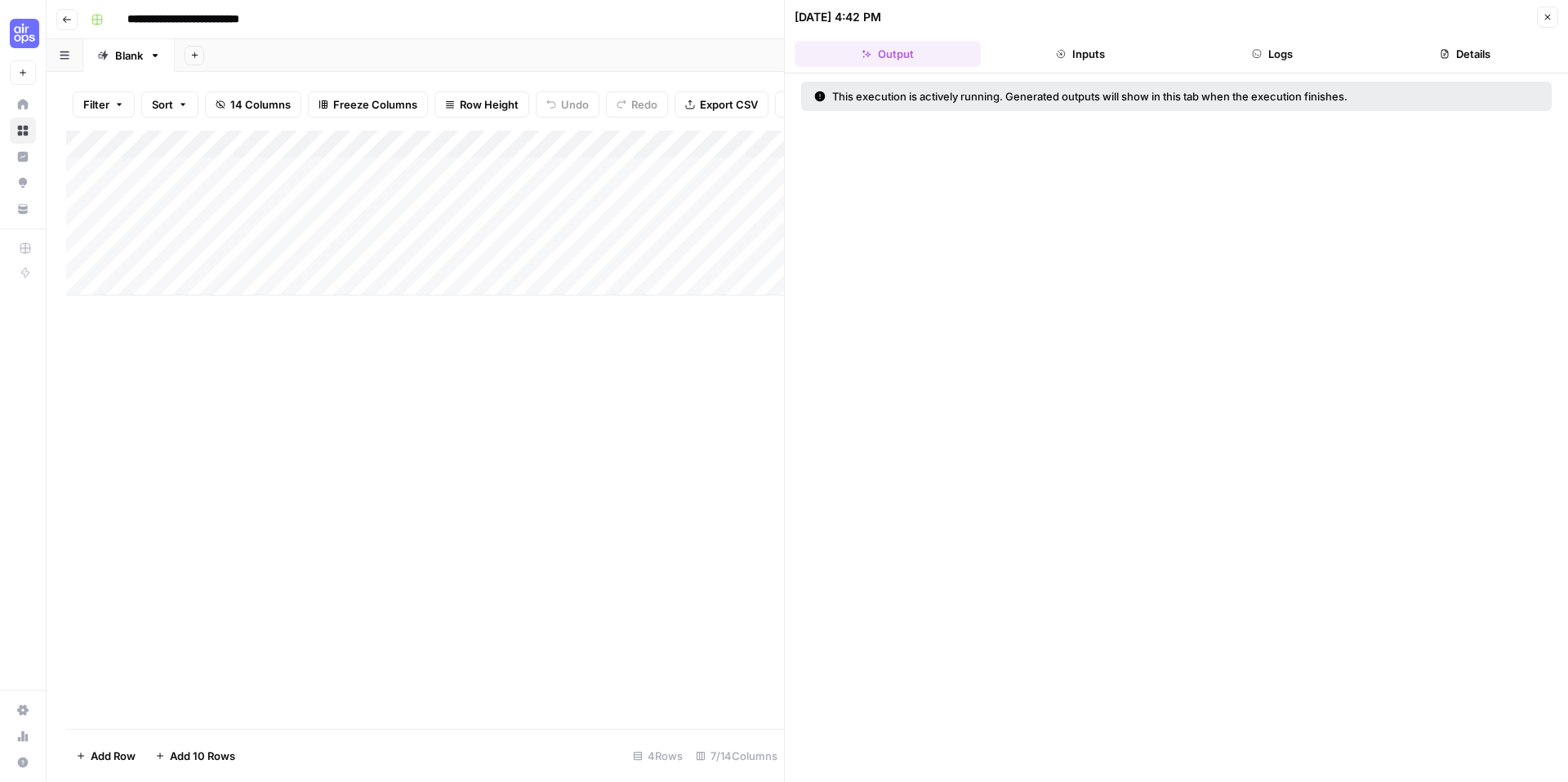
scroll to position [0, 8]
click at [1077, 61] on button "Inputs" at bounding box center [1080, 54] width 186 height 26
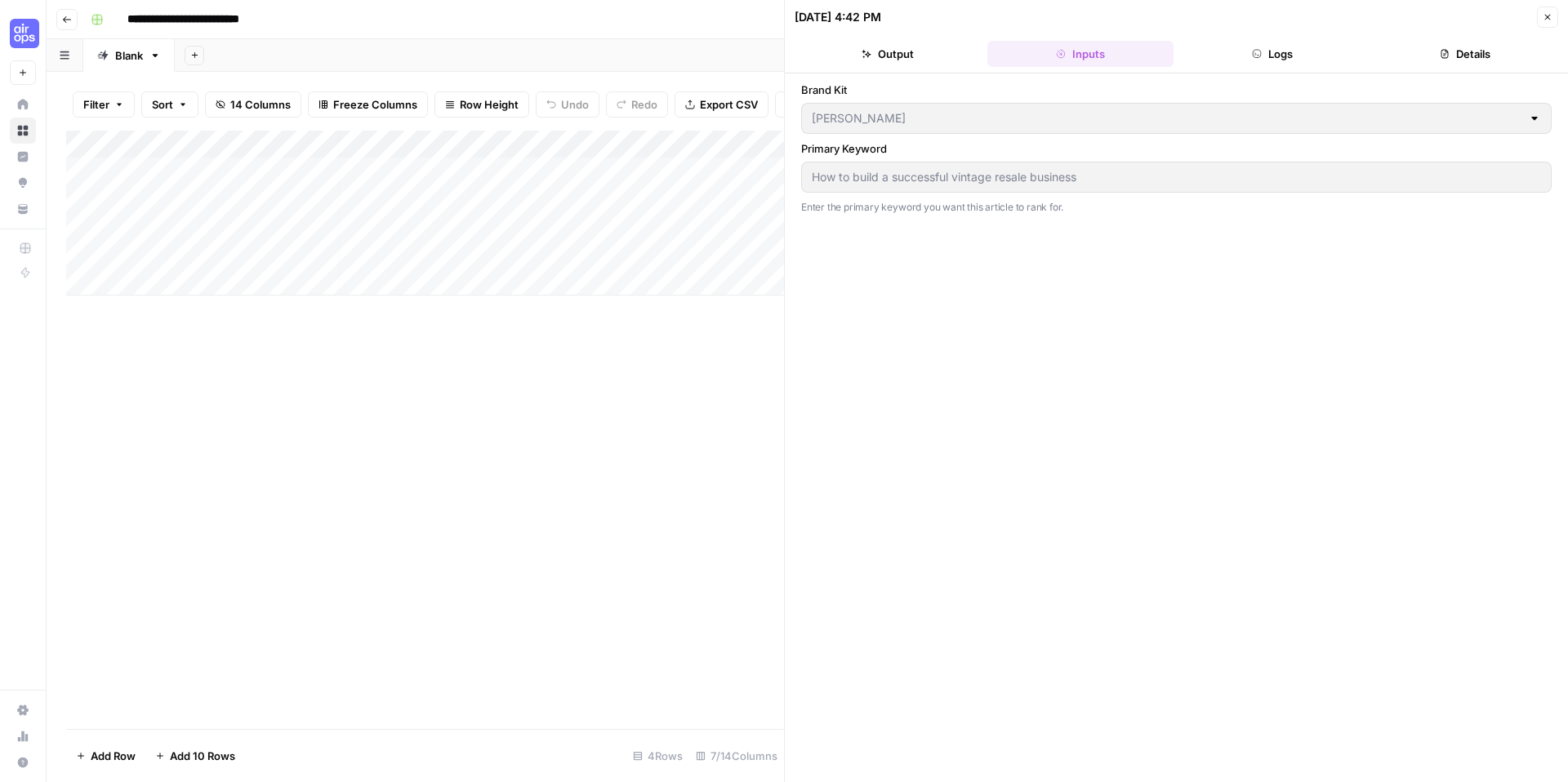
click at [1253, 55] on icon "button" at bounding box center [1257, 53] width 9 height 9
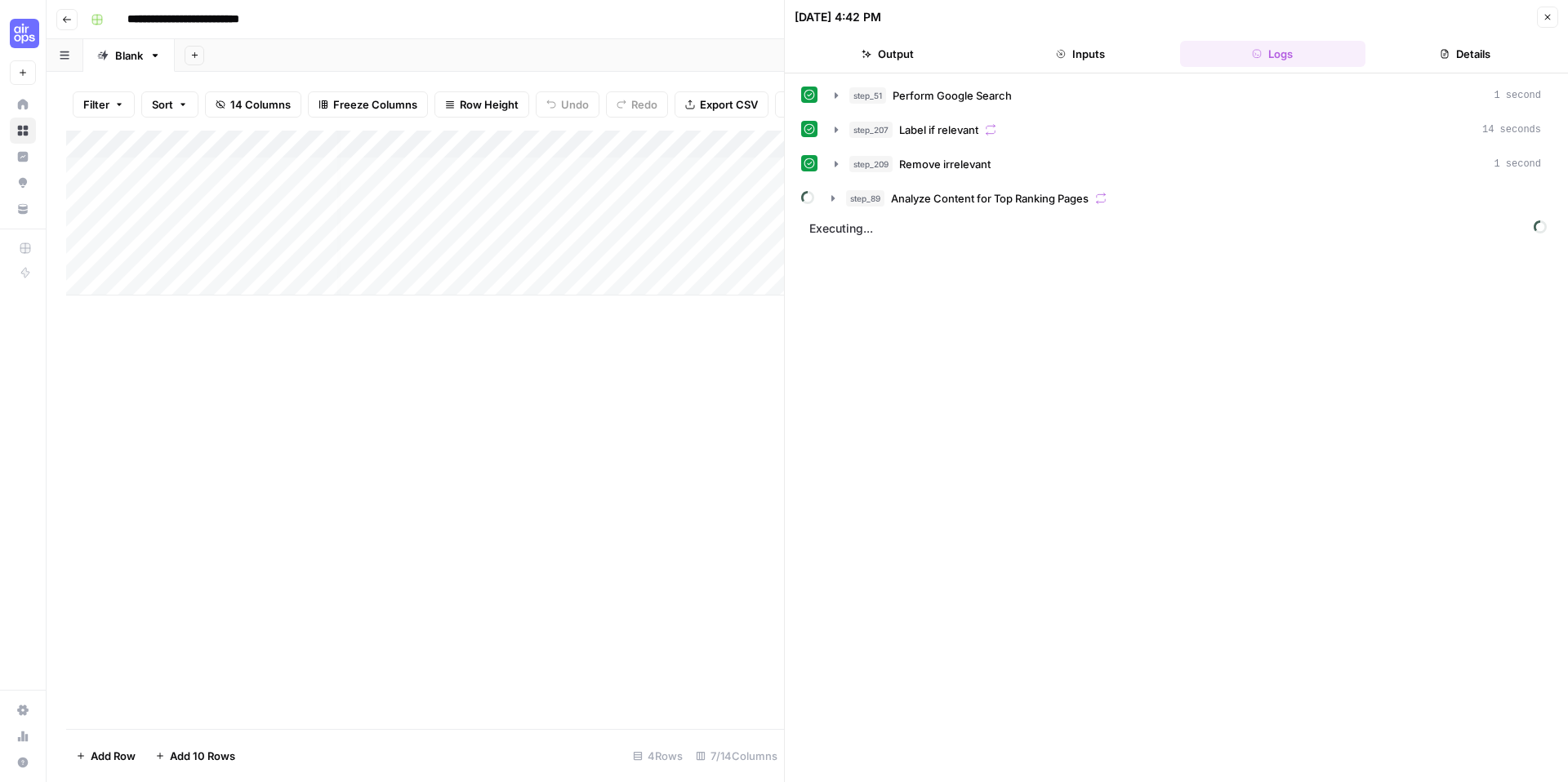
click at [1455, 60] on button "Details" at bounding box center [1465, 54] width 186 height 26
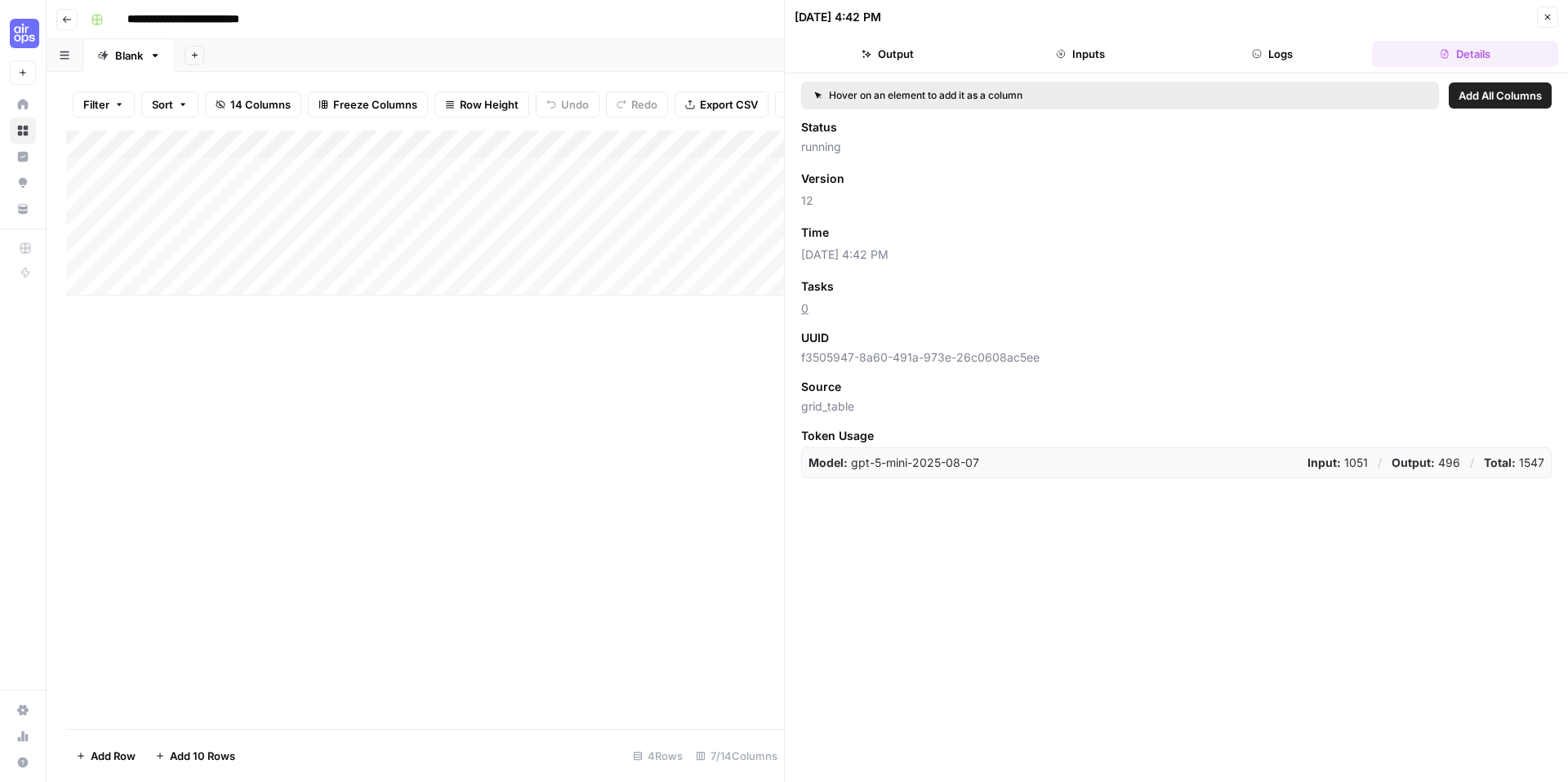
click at [1324, 51] on button "Logs" at bounding box center [1273, 54] width 186 height 26
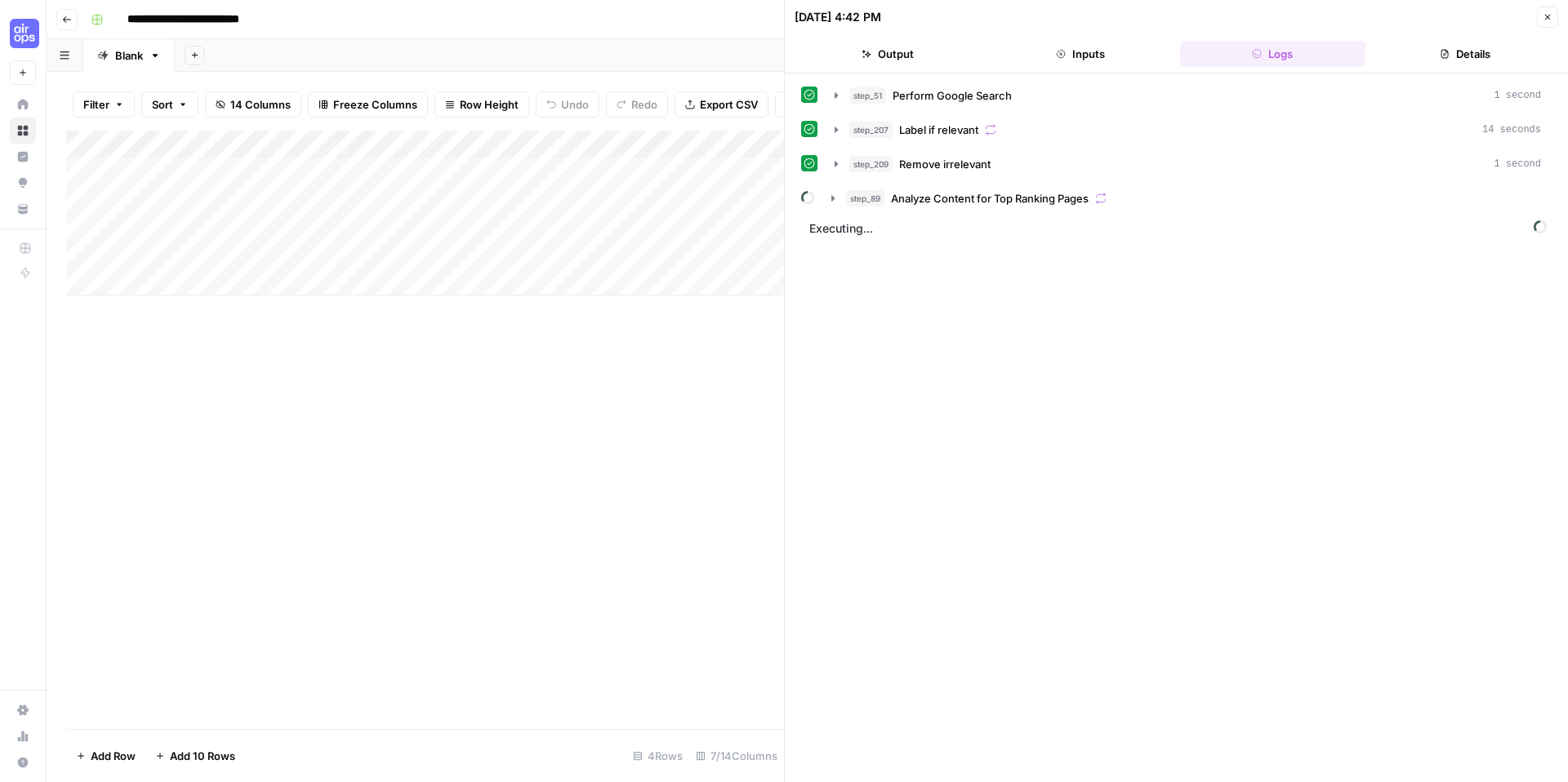
click at [935, 59] on button "Output" at bounding box center [888, 54] width 186 height 26
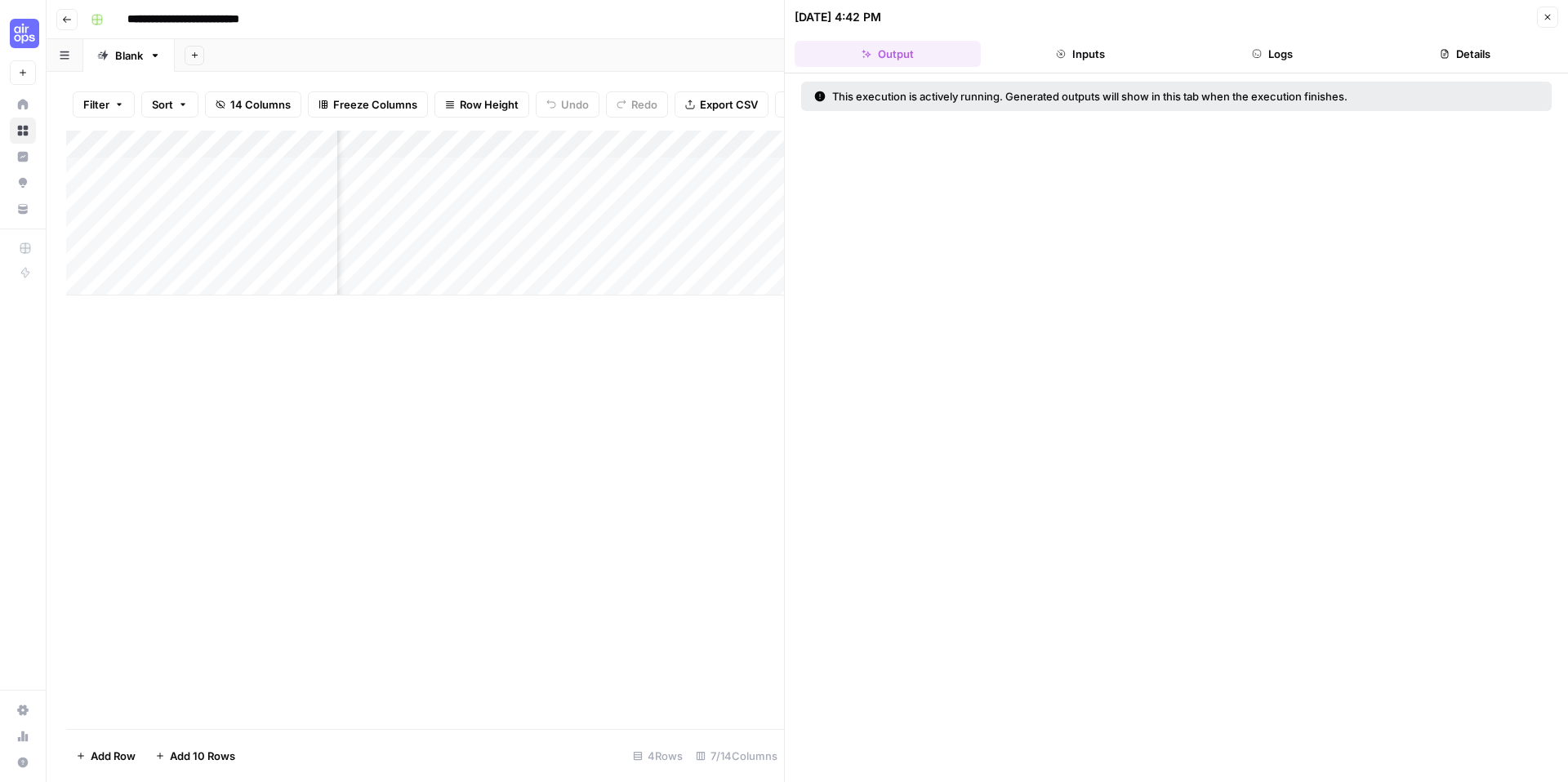
scroll to position [0, 0]
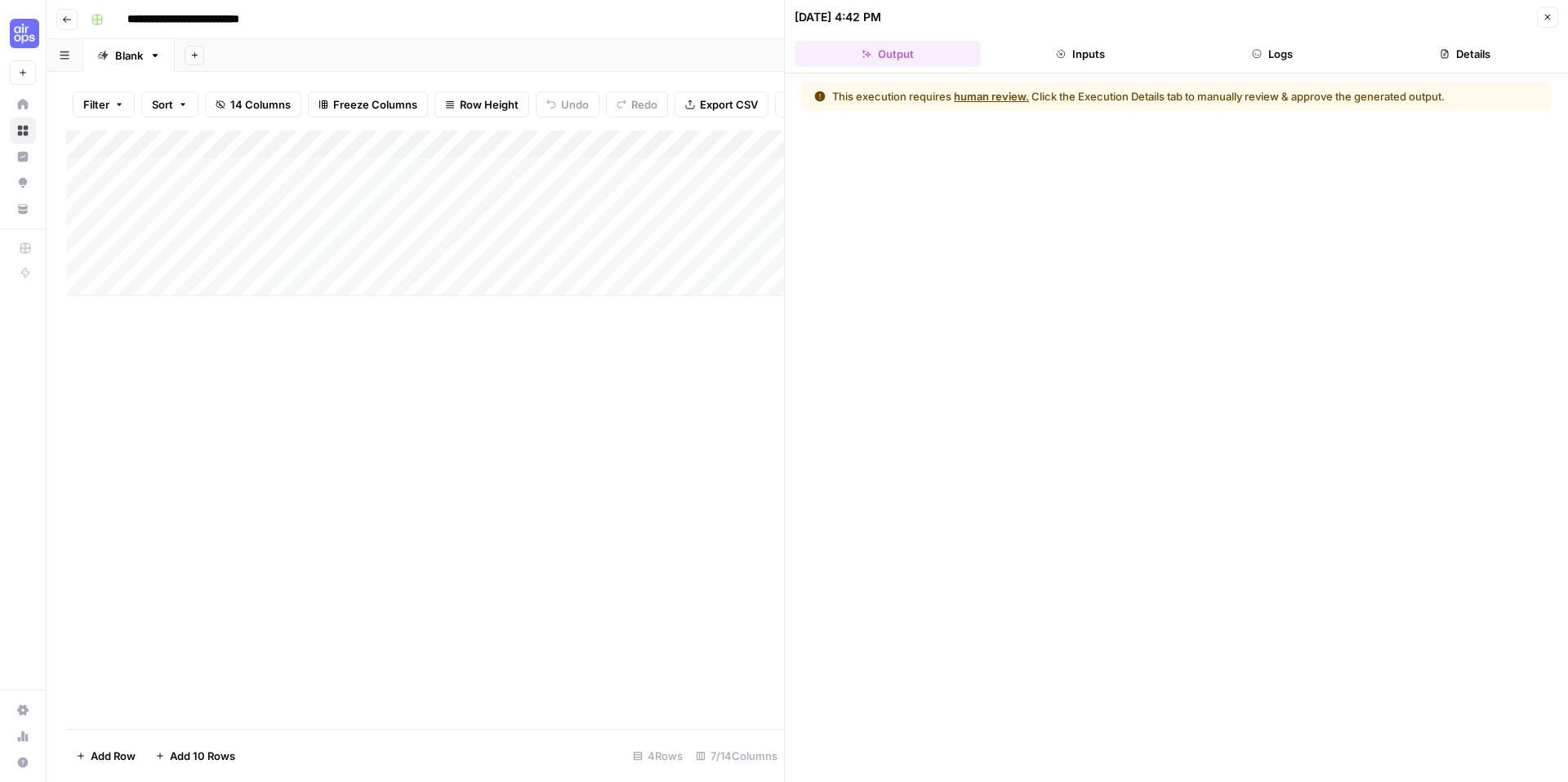
click at [1445, 52] on icon "button" at bounding box center [1444, 53] width 9 height 9
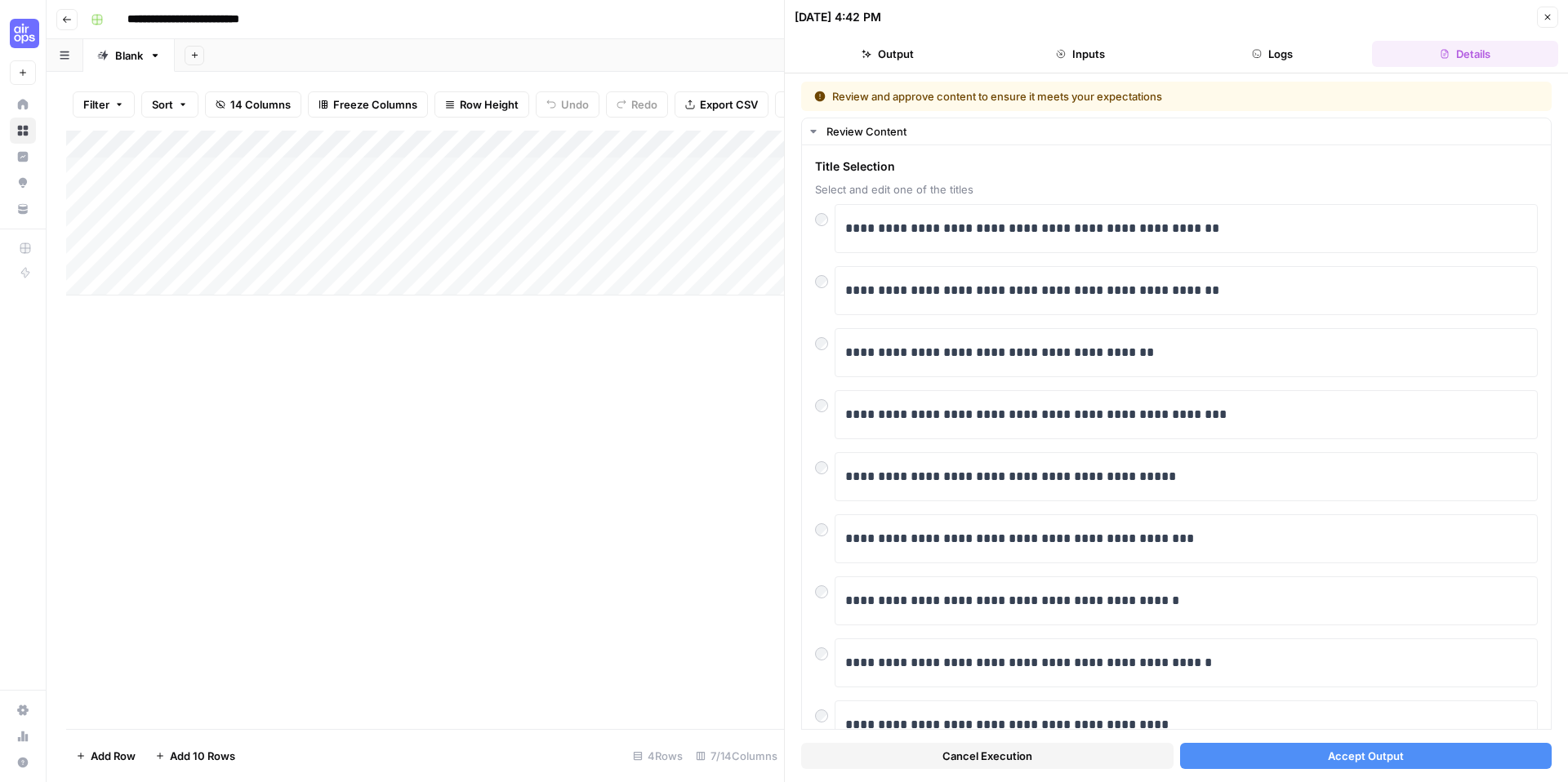
click at [1296, 748] on button "Accept Output" at bounding box center [1366, 756] width 372 height 26
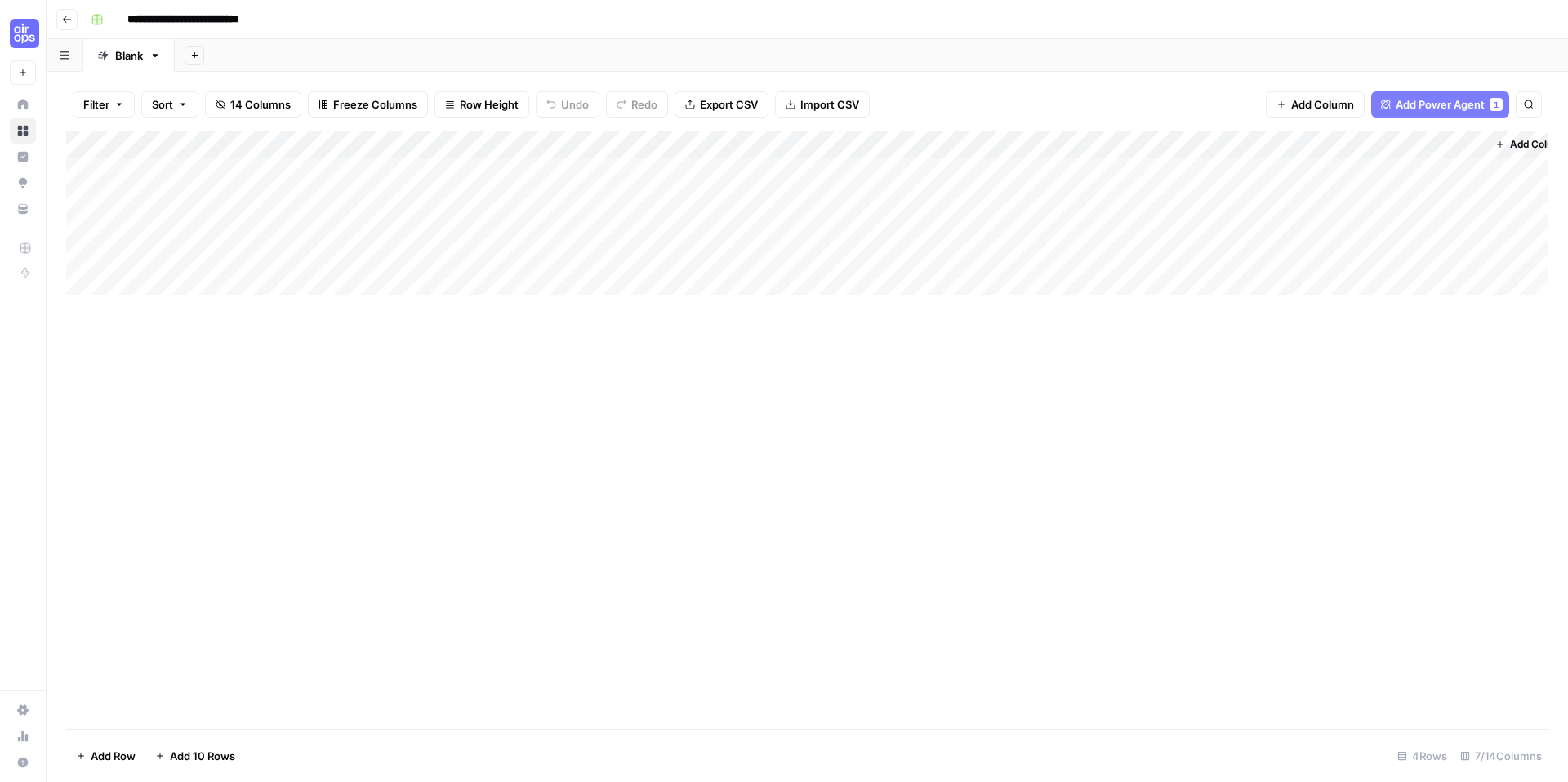
click at [676, 177] on div "Add Column" at bounding box center [807, 213] width 1482 height 165
click at [676, 177] on div at bounding box center [658, 172] width 136 height 25
click at [657, 241] on div "Add Column" at bounding box center [807, 213] width 1482 height 165
click at [502, 174] on div "Add Column" at bounding box center [807, 213] width 1482 height 165
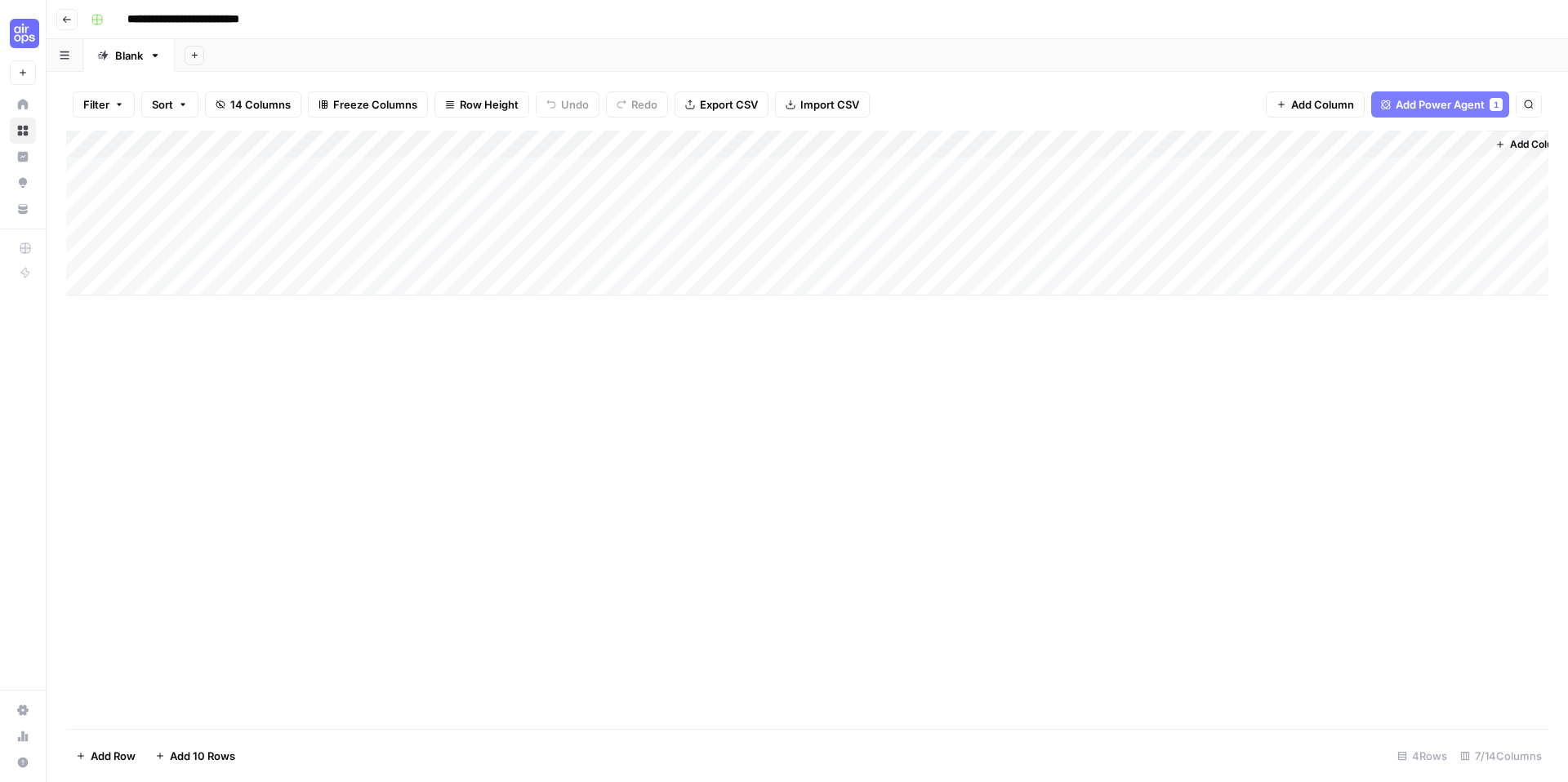
click at [492, 172] on div "Add Column" at bounding box center [807, 213] width 1482 height 165
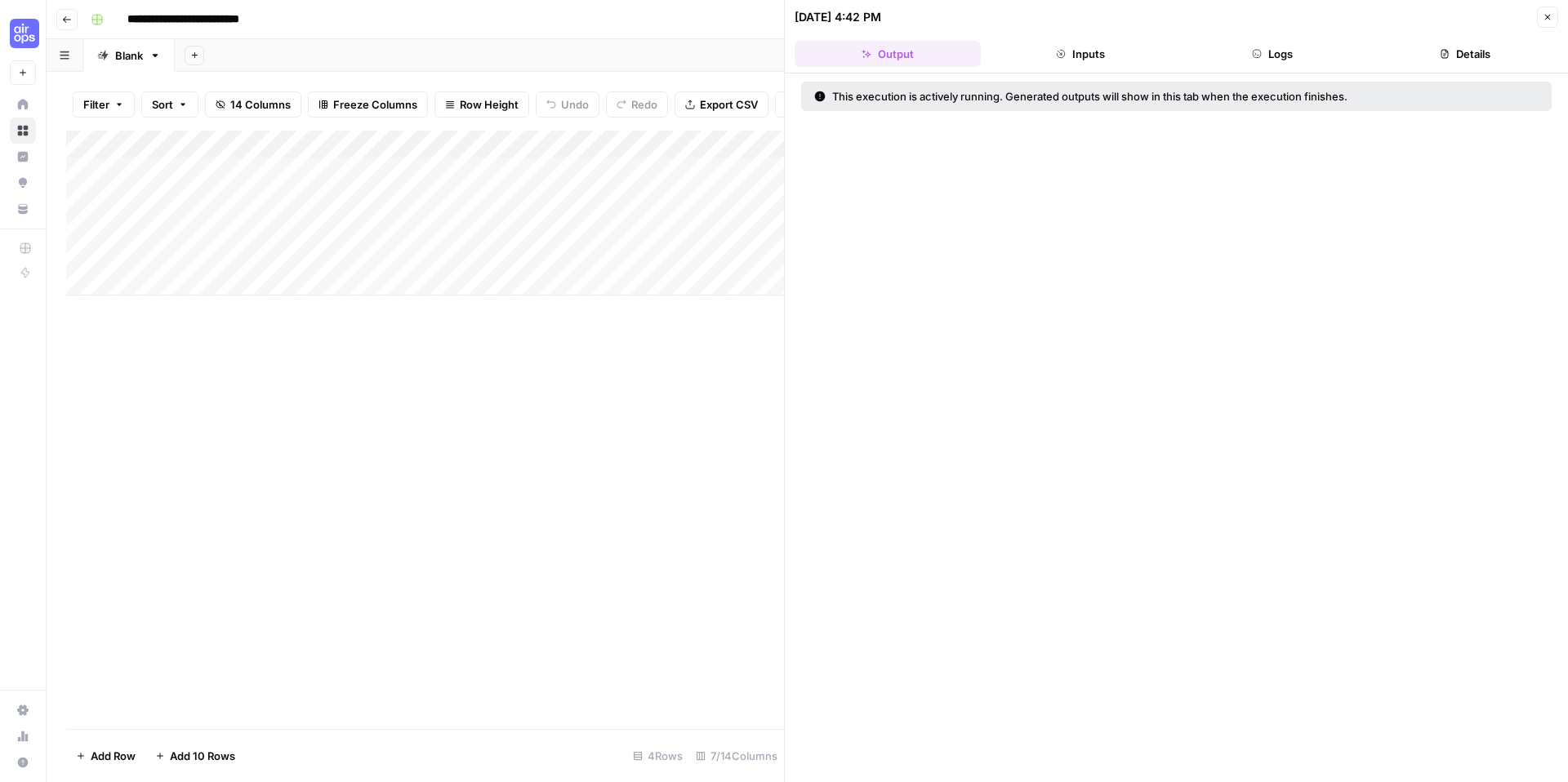
click at [1444, 59] on button "Details" at bounding box center [1465, 54] width 186 height 26
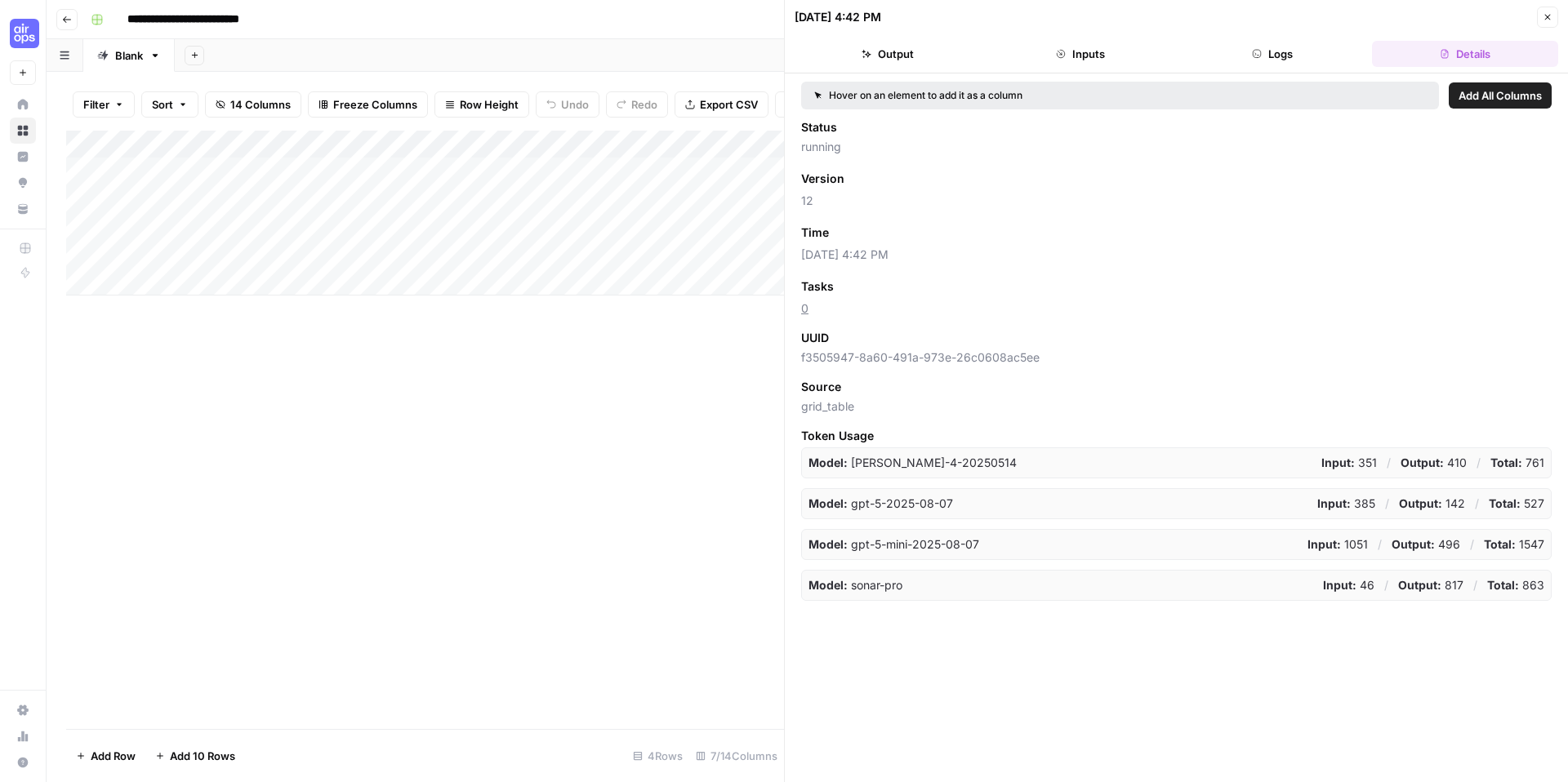
click at [1286, 52] on button "Logs" at bounding box center [1273, 54] width 186 height 26
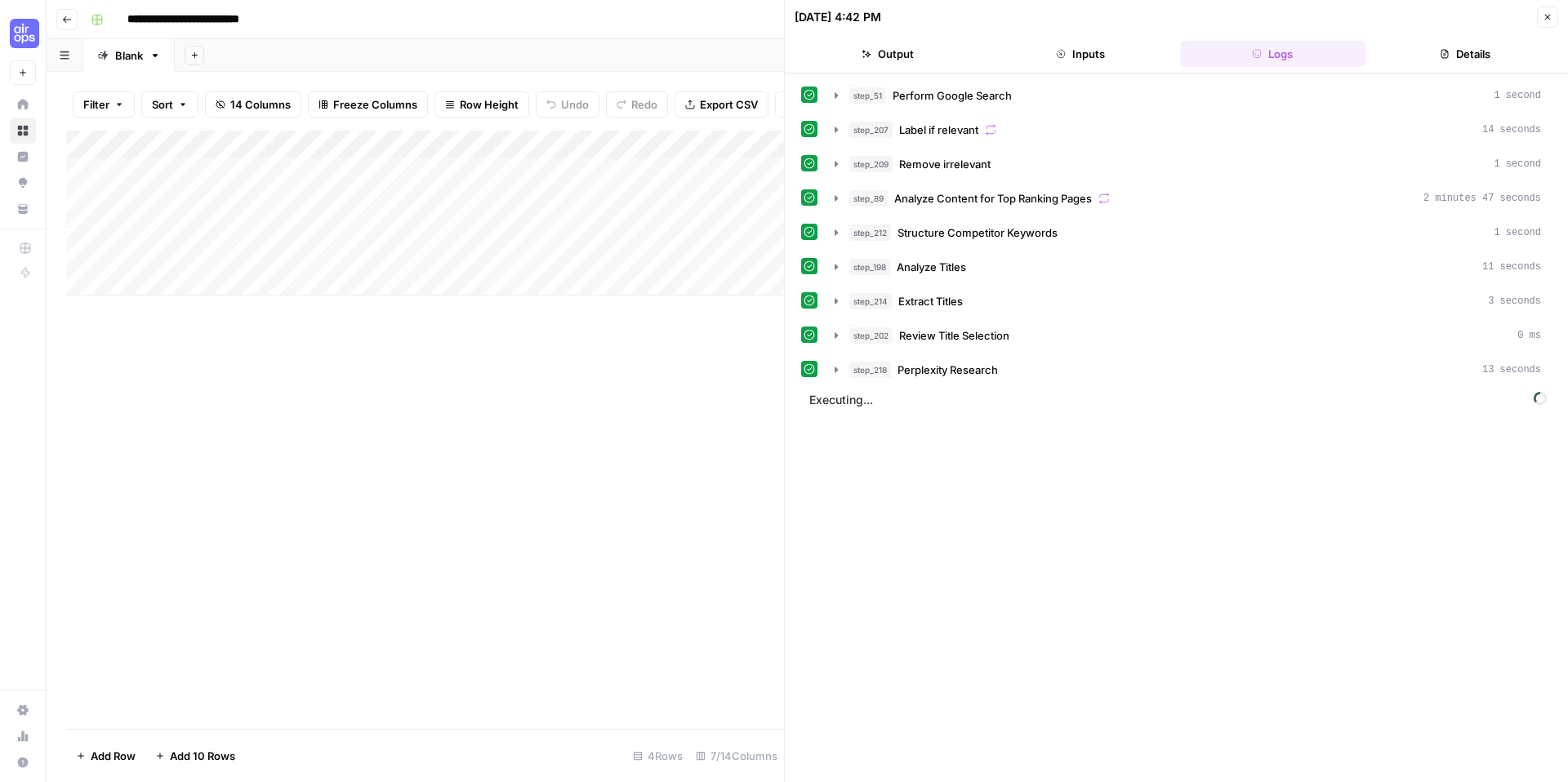
click at [1119, 57] on button "Inputs" at bounding box center [1080, 54] width 186 height 26
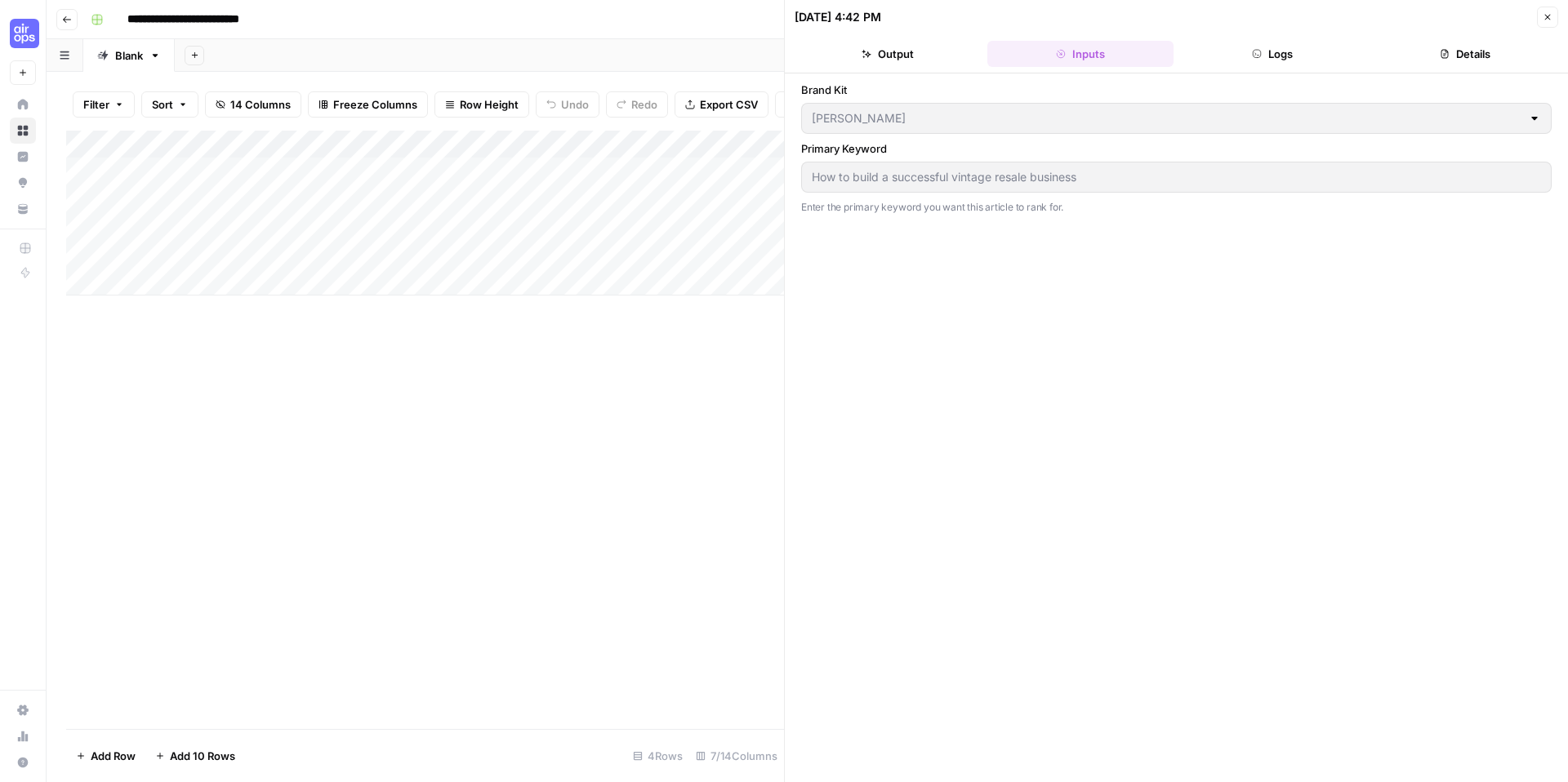
click at [909, 71] on header "[DATE] 4:42 PM Close Output Inputs Logs Details" at bounding box center [1176, 37] width 783 height 74
click at [913, 54] on button "Output" at bounding box center [888, 54] width 186 height 26
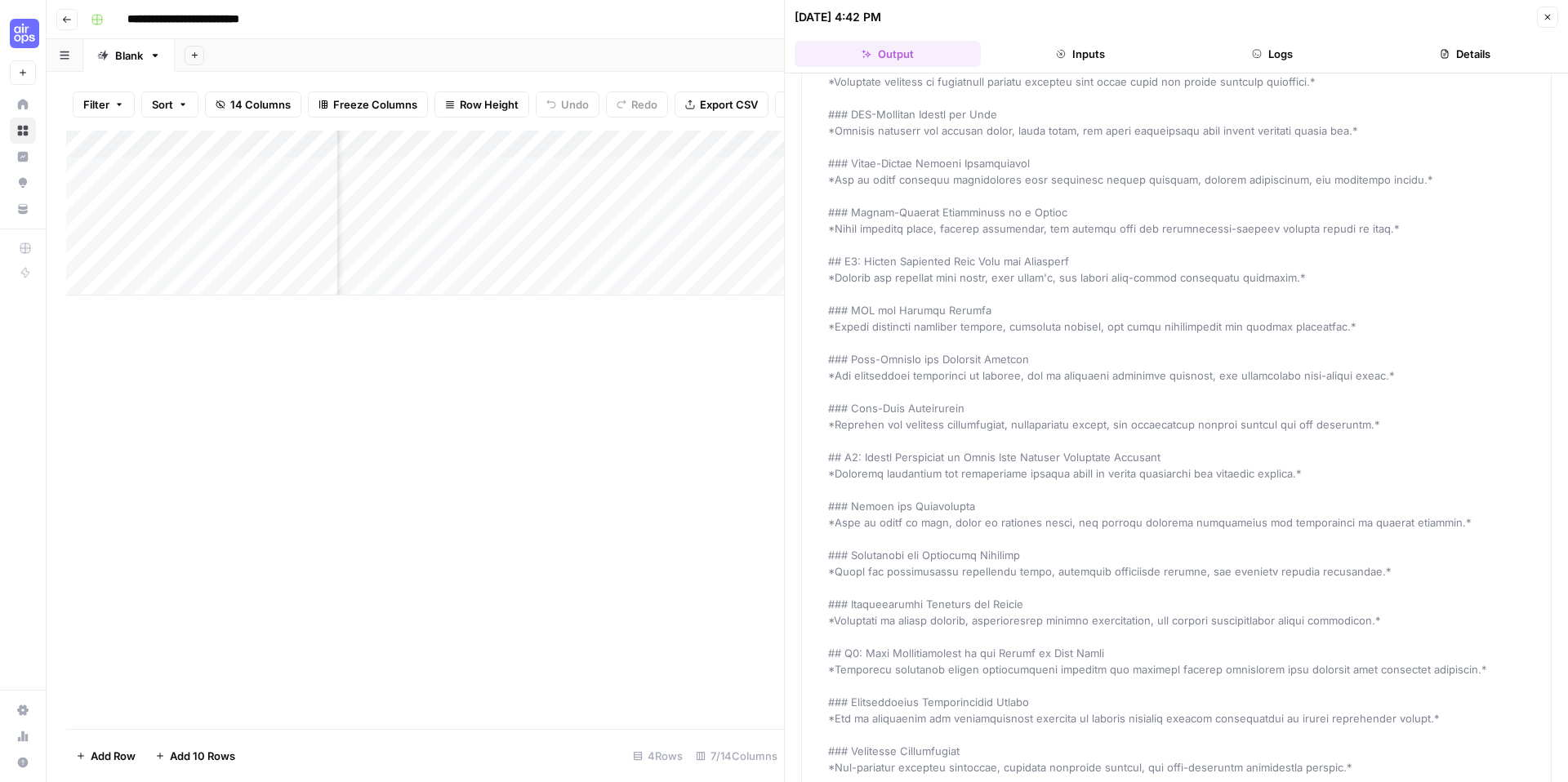
scroll to position [11286, 0]
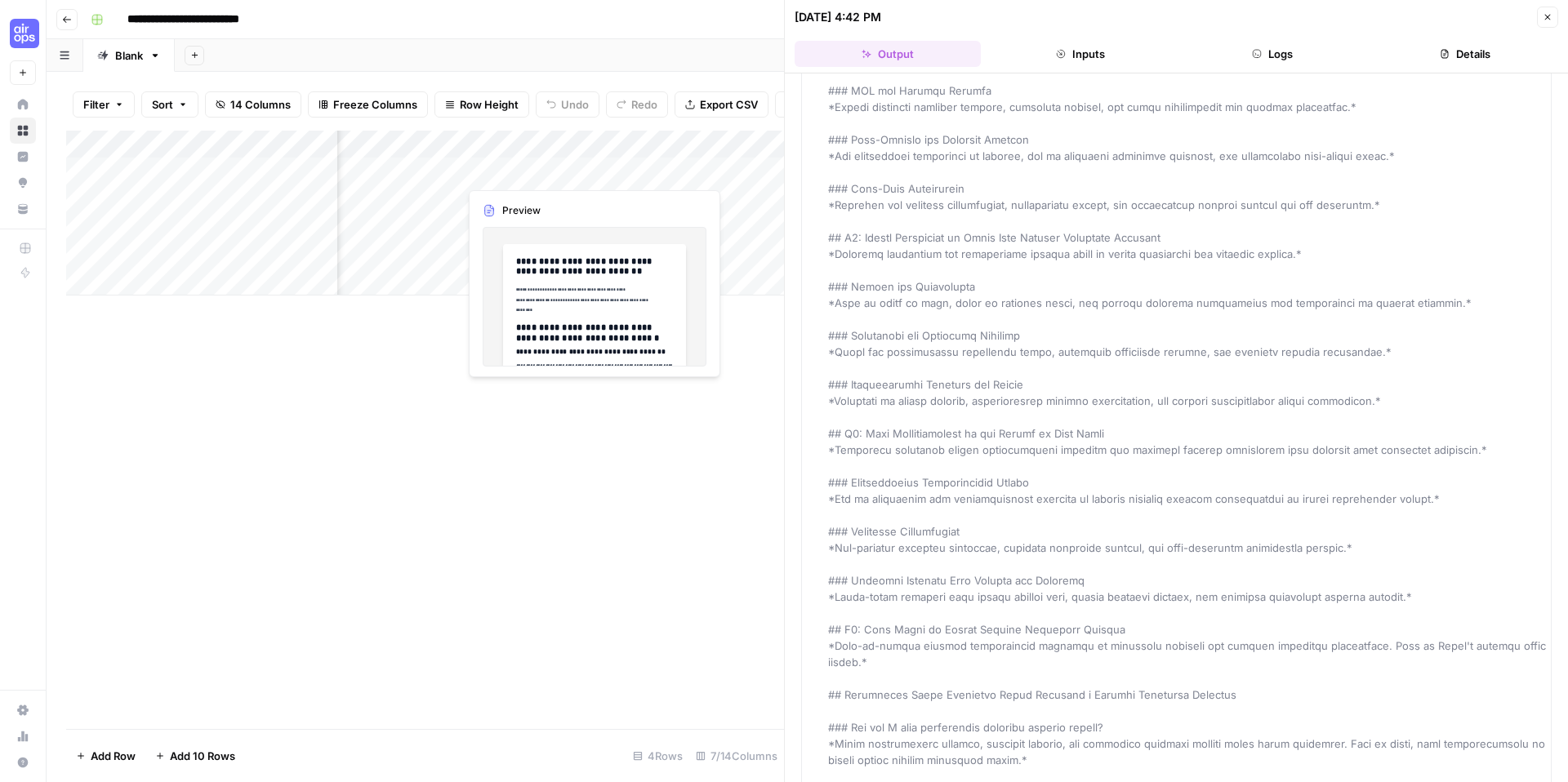
click at [522, 171] on div "Add Column" at bounding box center [425, 213] width 718 height 165
click at [525, 174] on div "Add Column" at bounding box center [425, 213] width 718 height 165
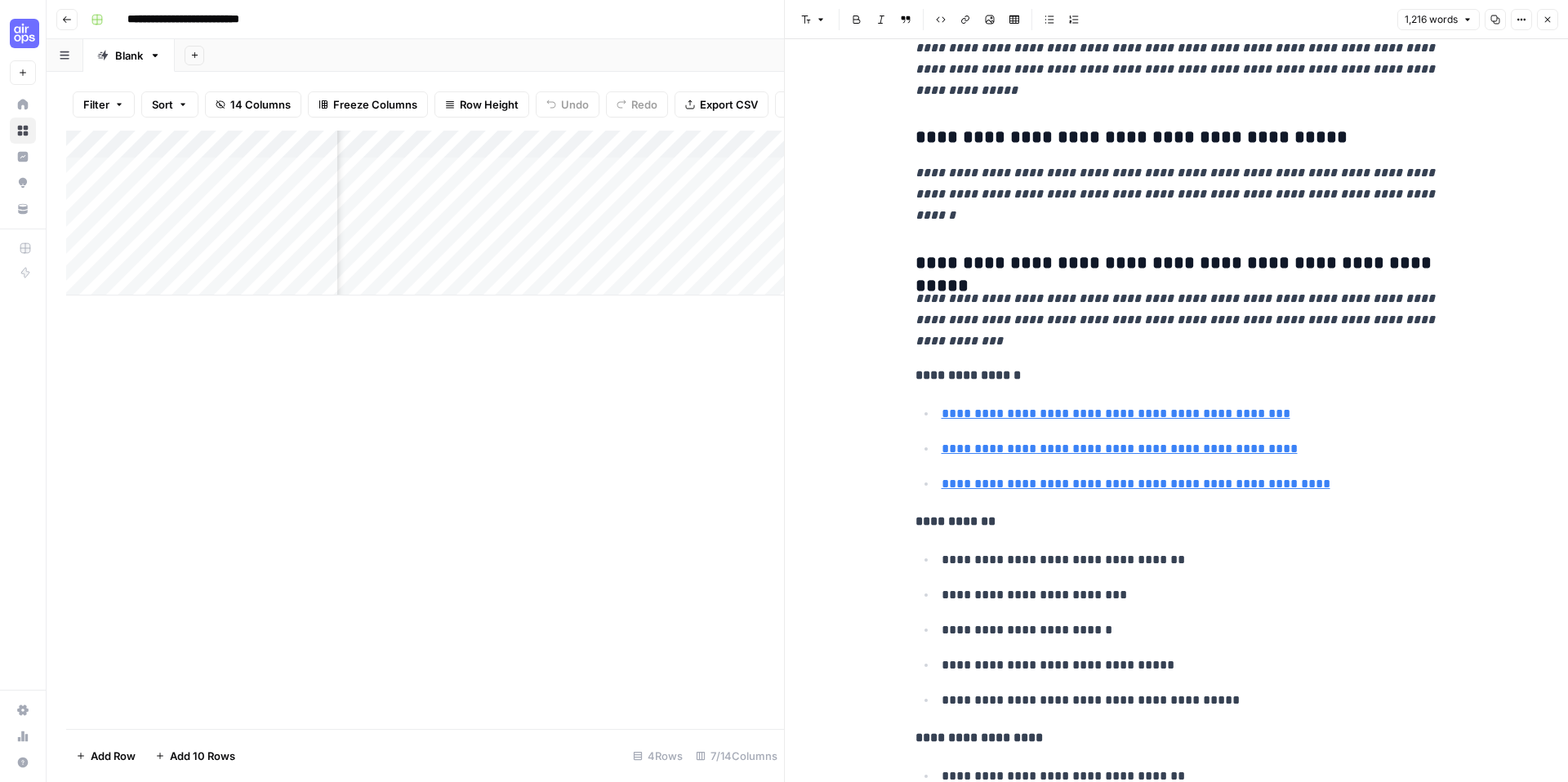
scroll to position [6126, 0]
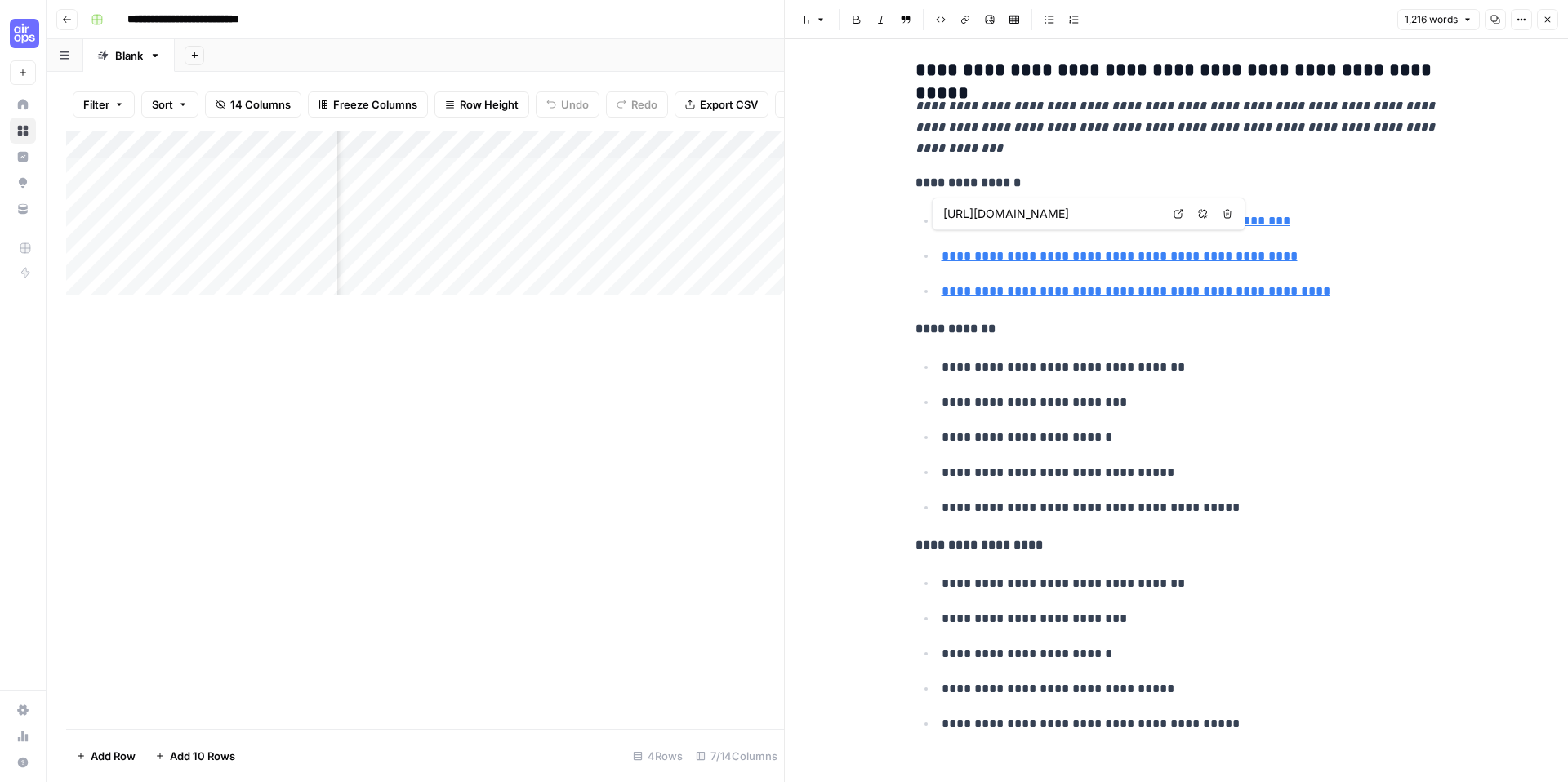
type input "[URL][DOMAIN_NAME]"
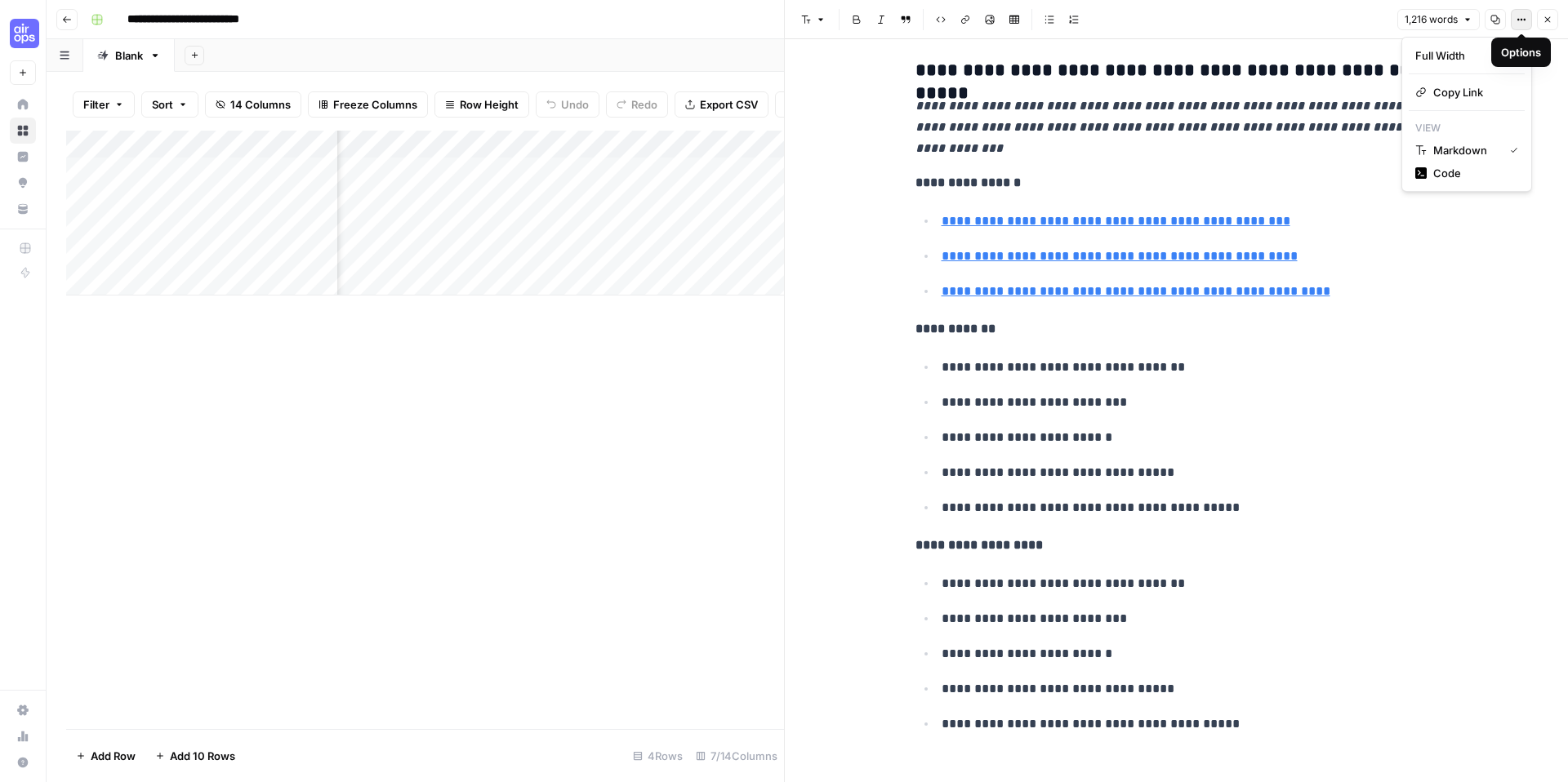
click at [1521, 19] on icon "button" at bounding box center [1521, 19] width 9 height 9
click at [616, 167] on div "Add Column" at bounding box center [425, 213] width 718 height 165
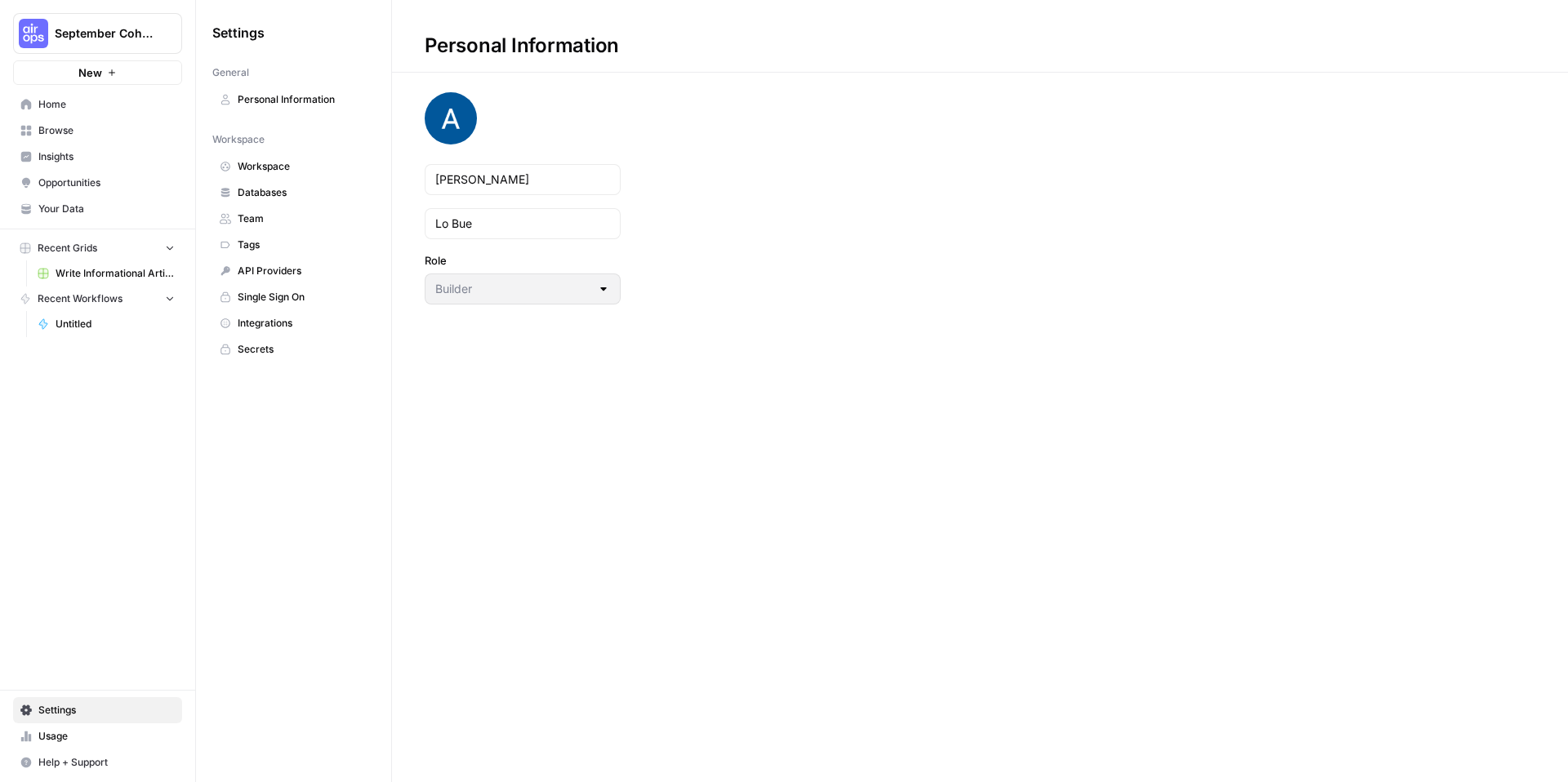
click at [295, 163] on span "Workspace" at bounding box center [302, 166] width 130 height 15
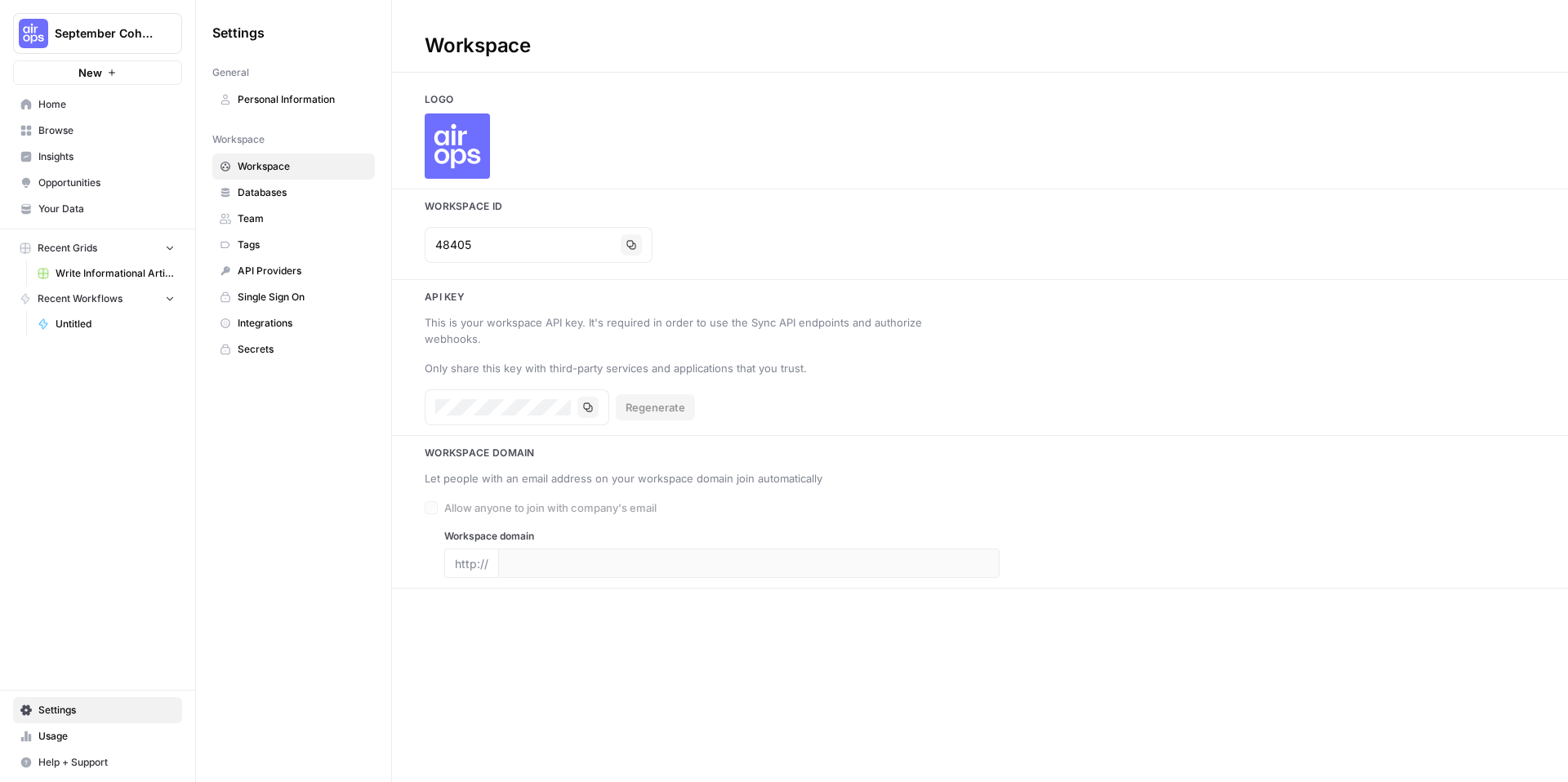
click at [286, 218] on span "Team" at bounding box center [302, 219] width 130 height 15
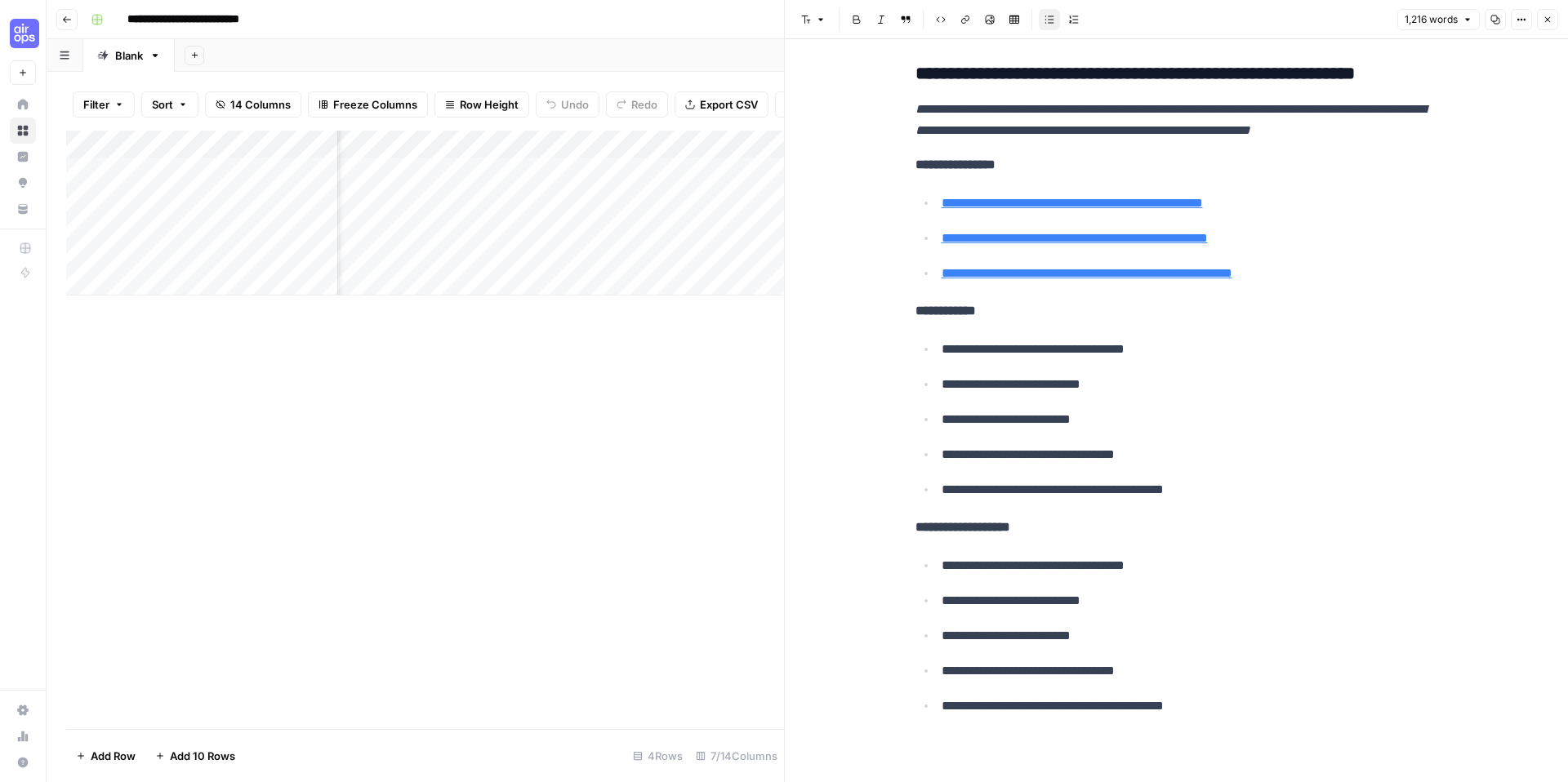
scroll to position [0, 462]
click at [587, 171] on div "Add Column" at bounding box center [425, 213] width 718 height 165
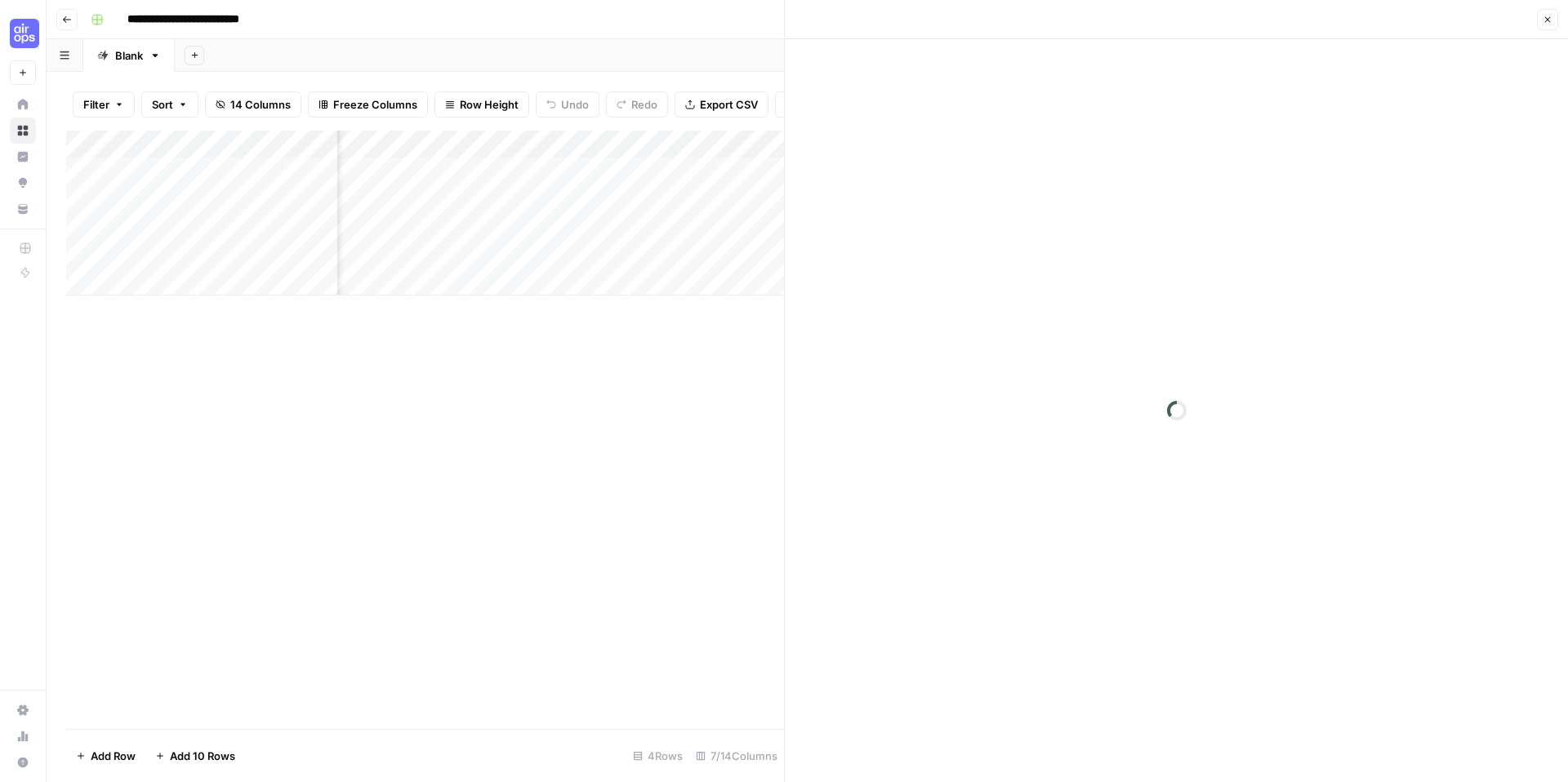
click at [587, 171] on div at bounding box center [572, 171] width 149 height 30
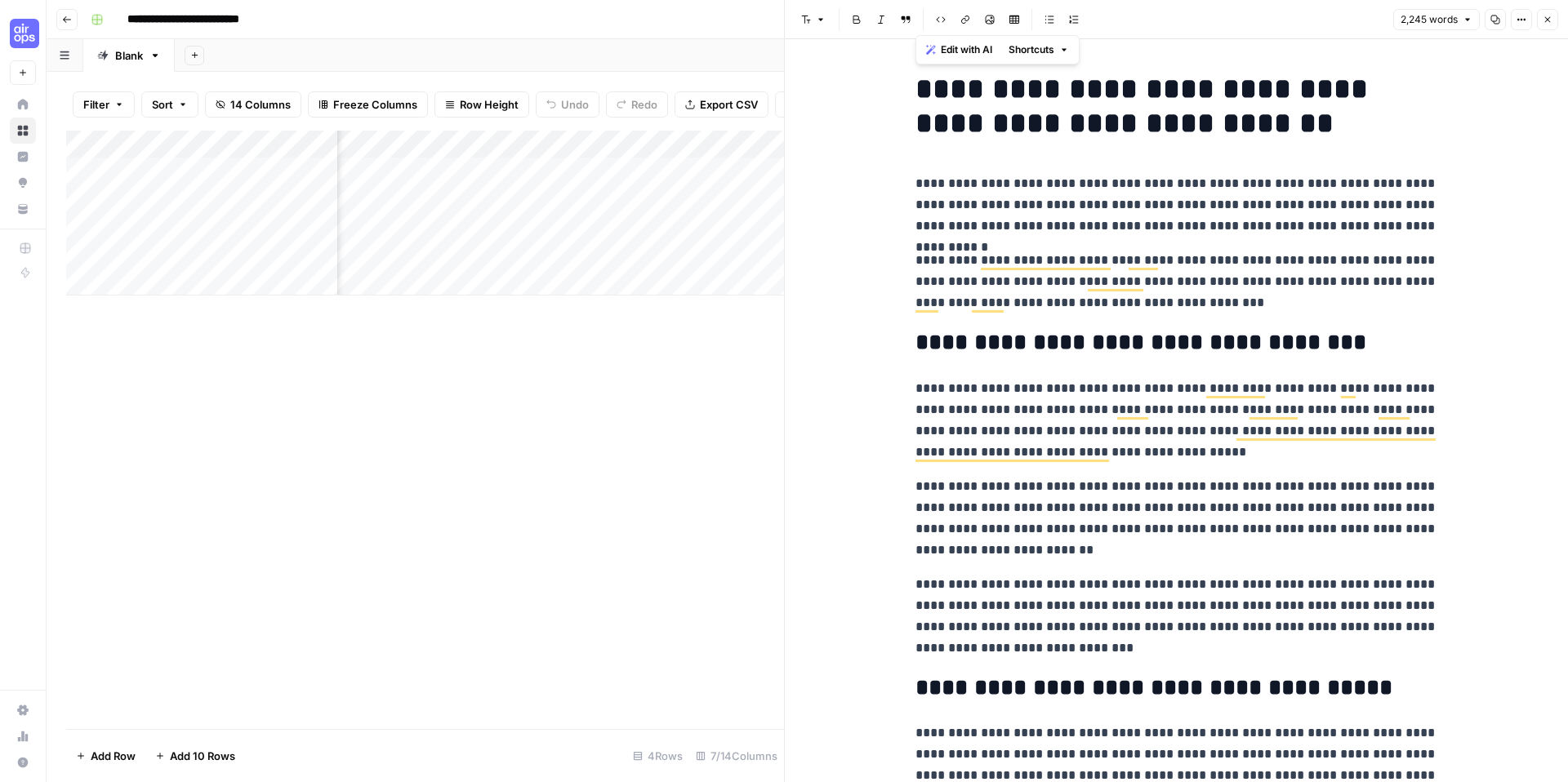
drag, startPoint x: 1240, startPoint y: 730, endPoint x: 911, endPoint y: 104, distance: 707.2
copy div "**********"
